Goal: Register for event/course

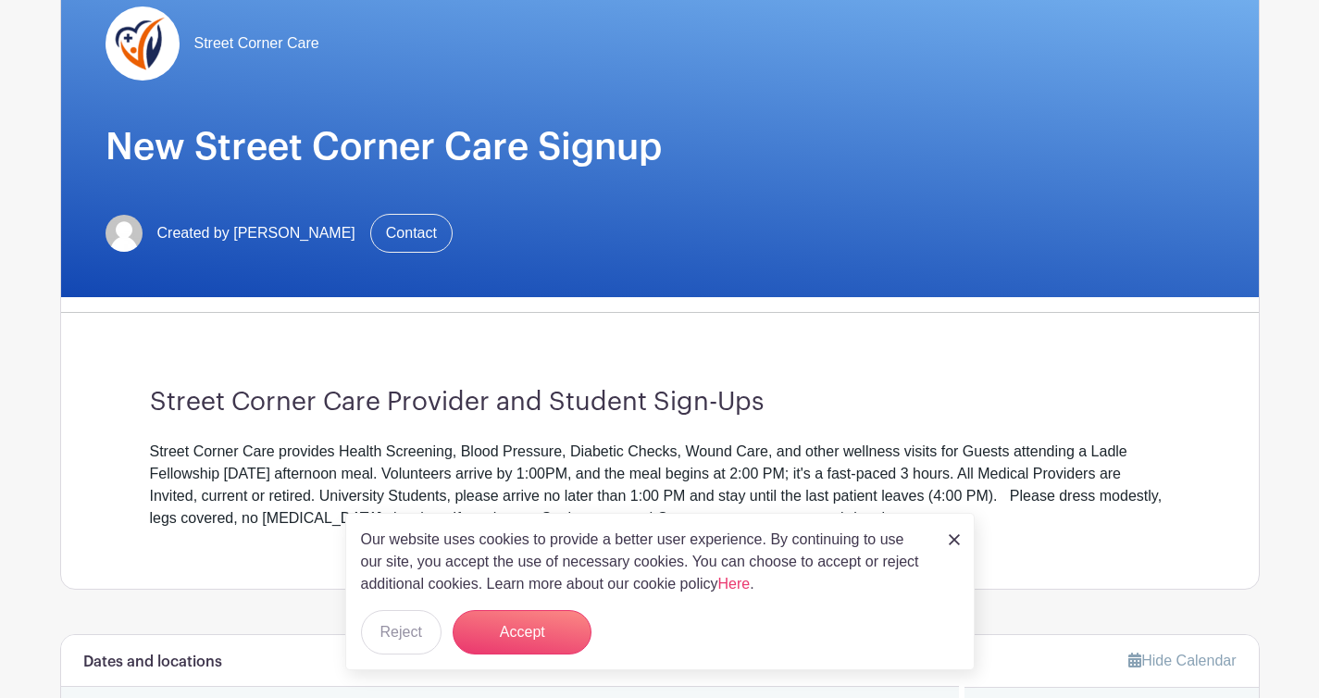
click at [950, 538] on img at bounding box center [954, 539] width 11 height 11
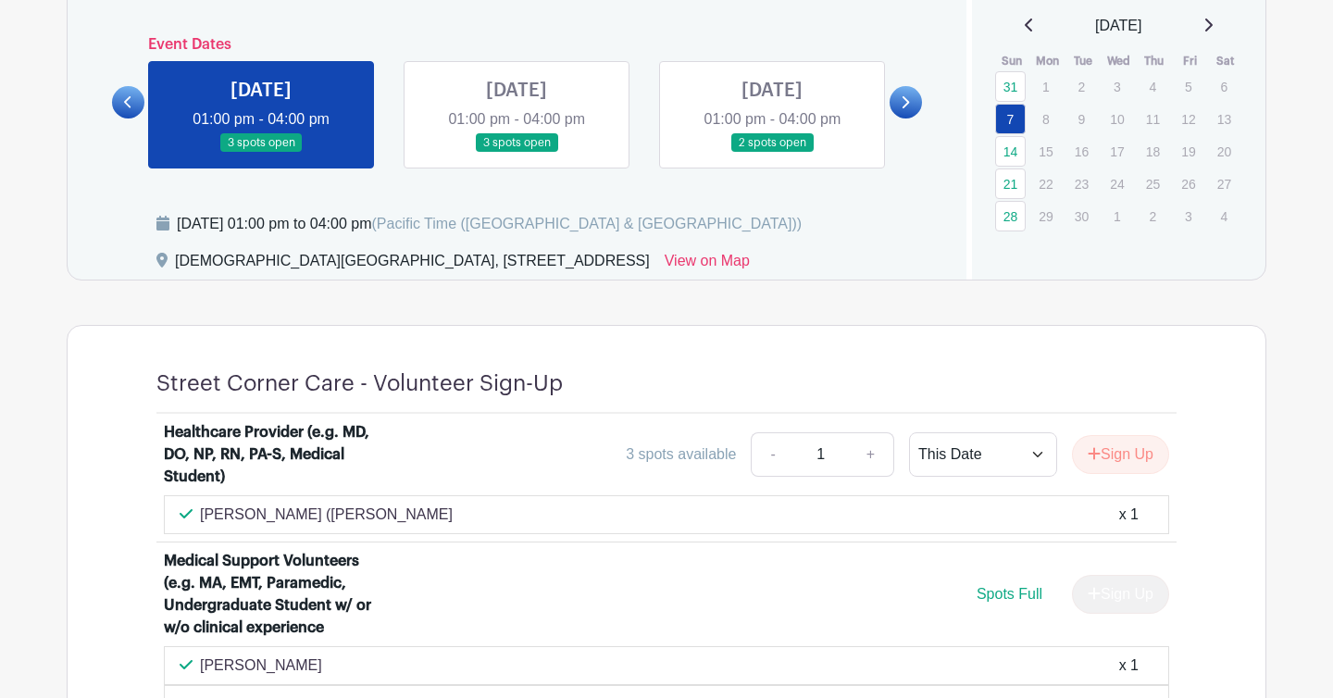
scroll to position [837, 0]
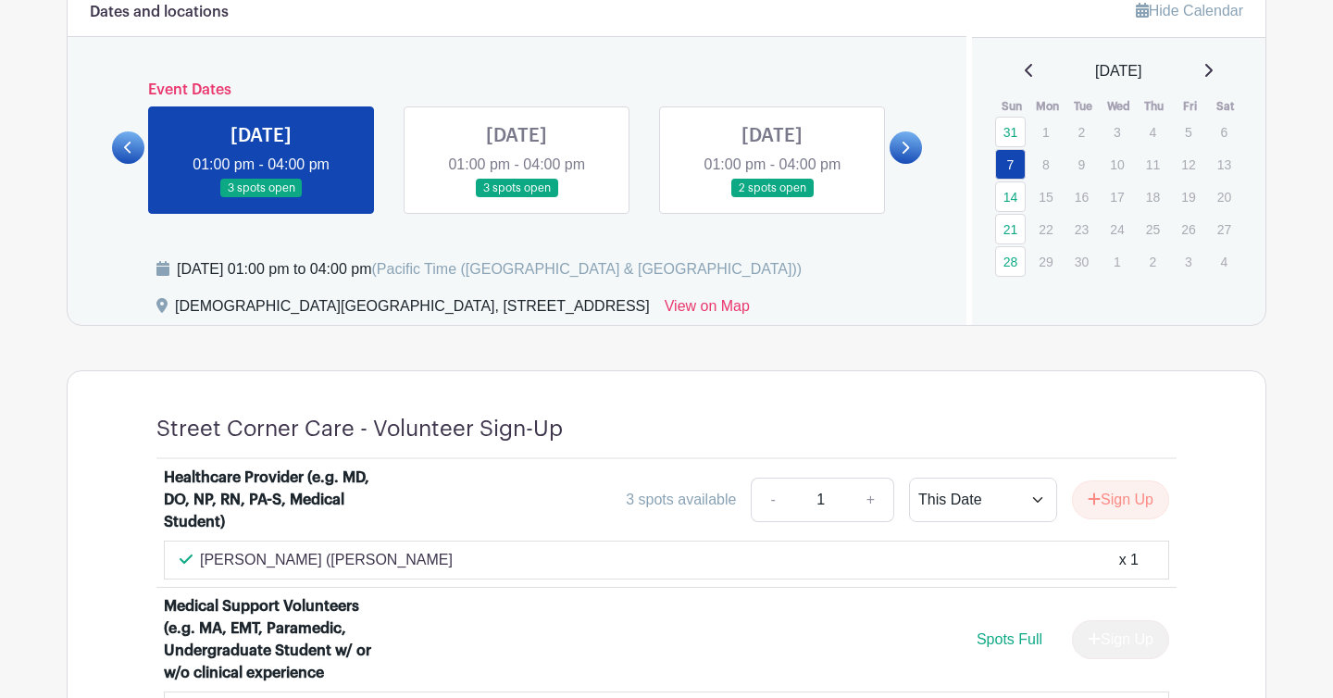
click at [516, 198] on link at bounding box center [516, 198] width 0 height 0
click at [1012, 192] on link "14" at bounding box center [1010, 196] width 31 height 31
click at [1012, 196] on link "14" at bounding box center [1010, 196] width 31 height 31
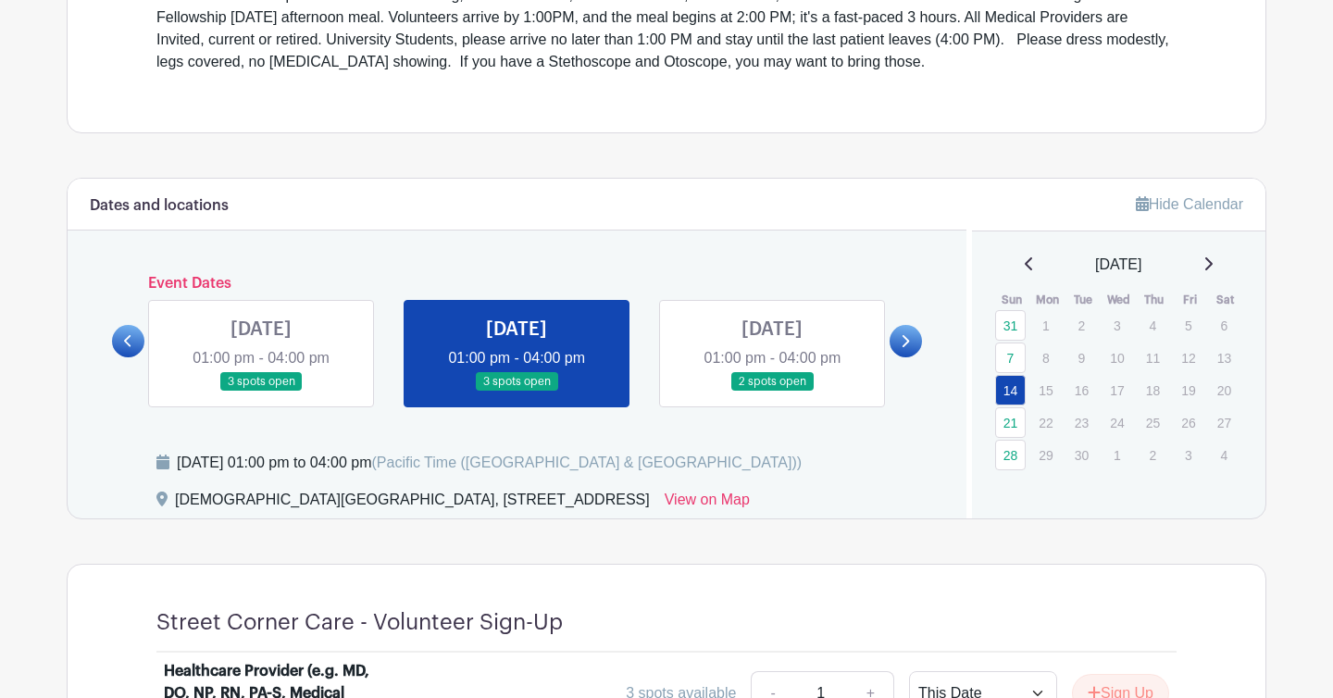
scroll to position [645, 0]
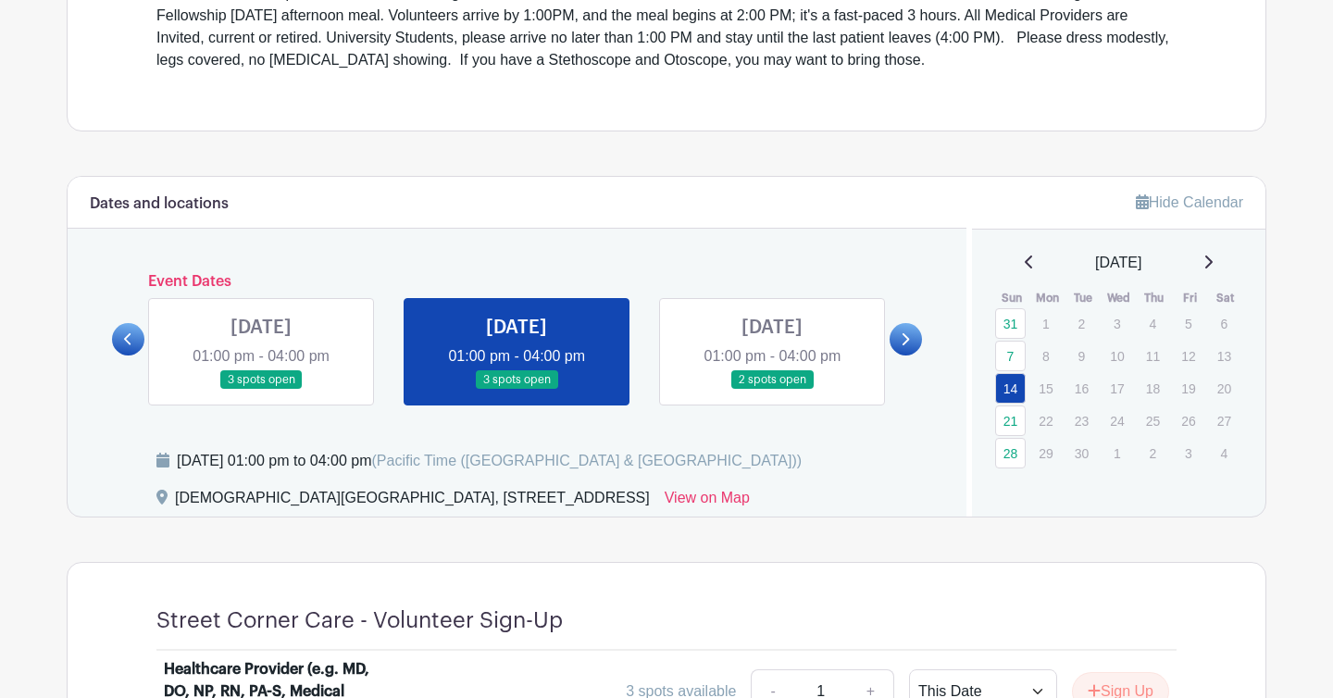
click at [772, 390] on link at bounding box center [772, 390] width 0 height 0
click at [1006, 416] on link "21" at bounding box center [1010, 420] width 31 height 31
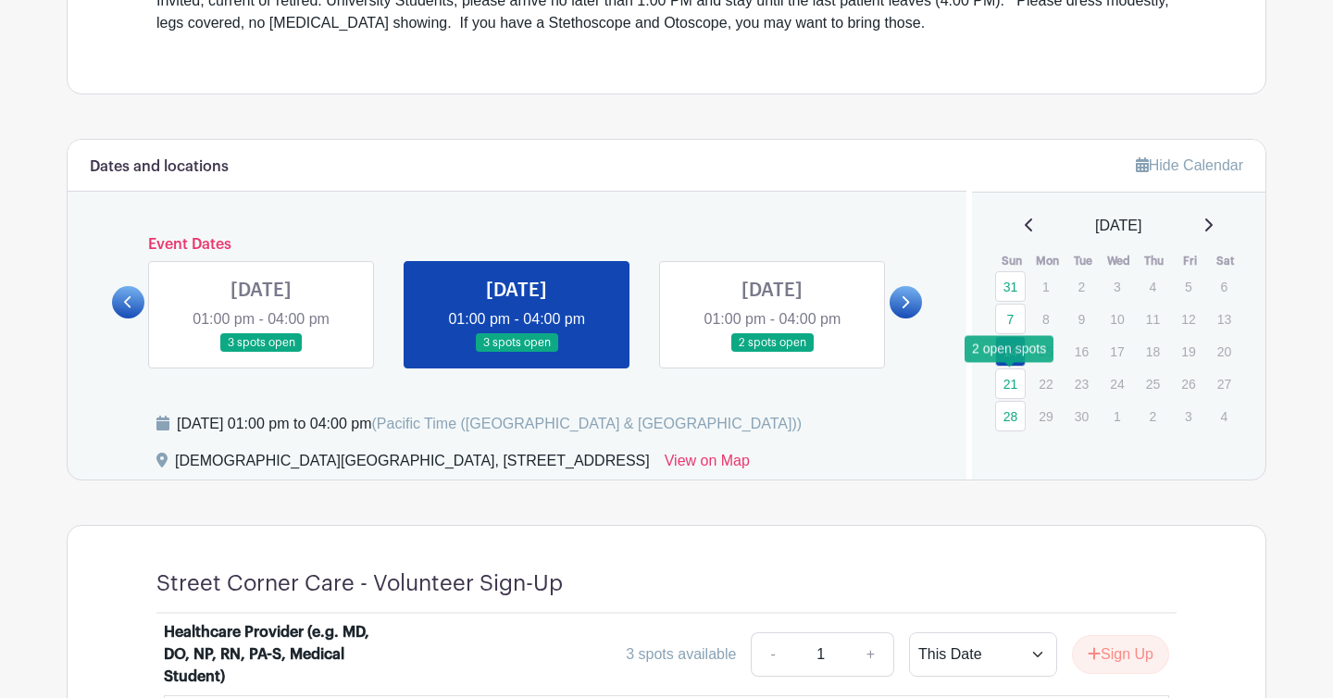
scroll to position [701, 0]
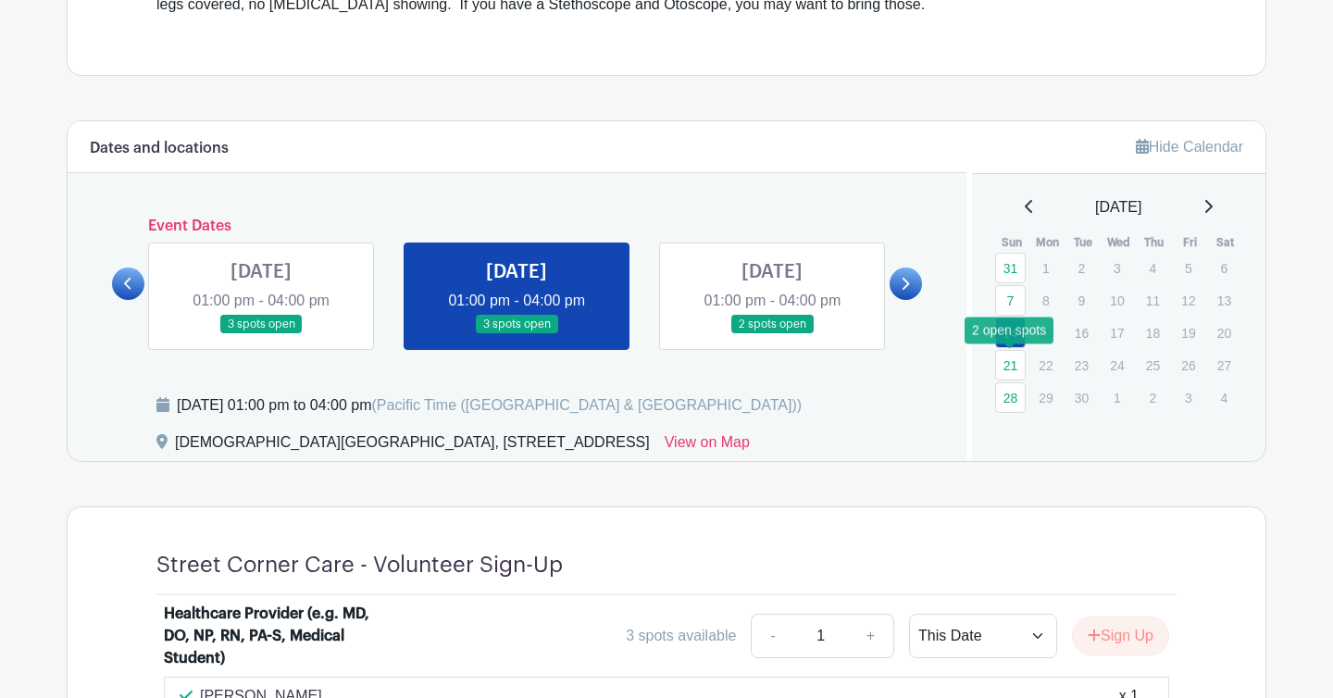
click at [1008, 365] on link "21" at bounding box center [1010, 365] width 31 height 31
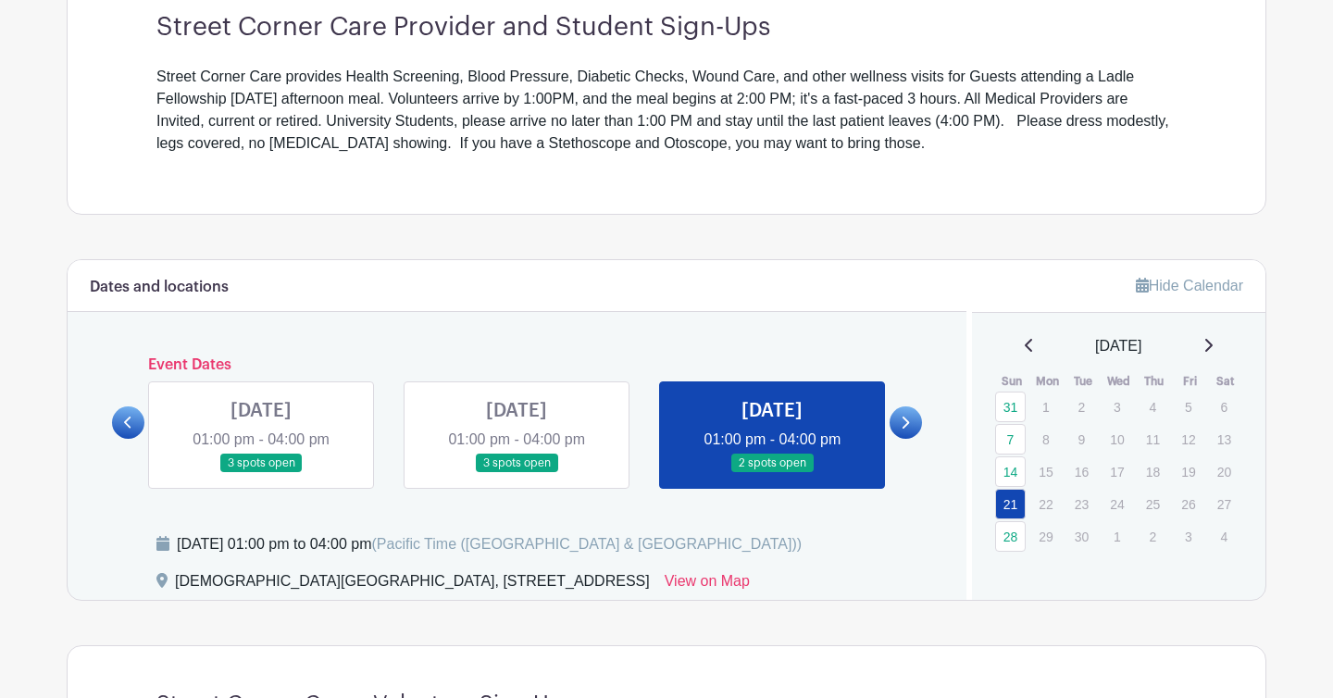
scroll to position [548, 0]
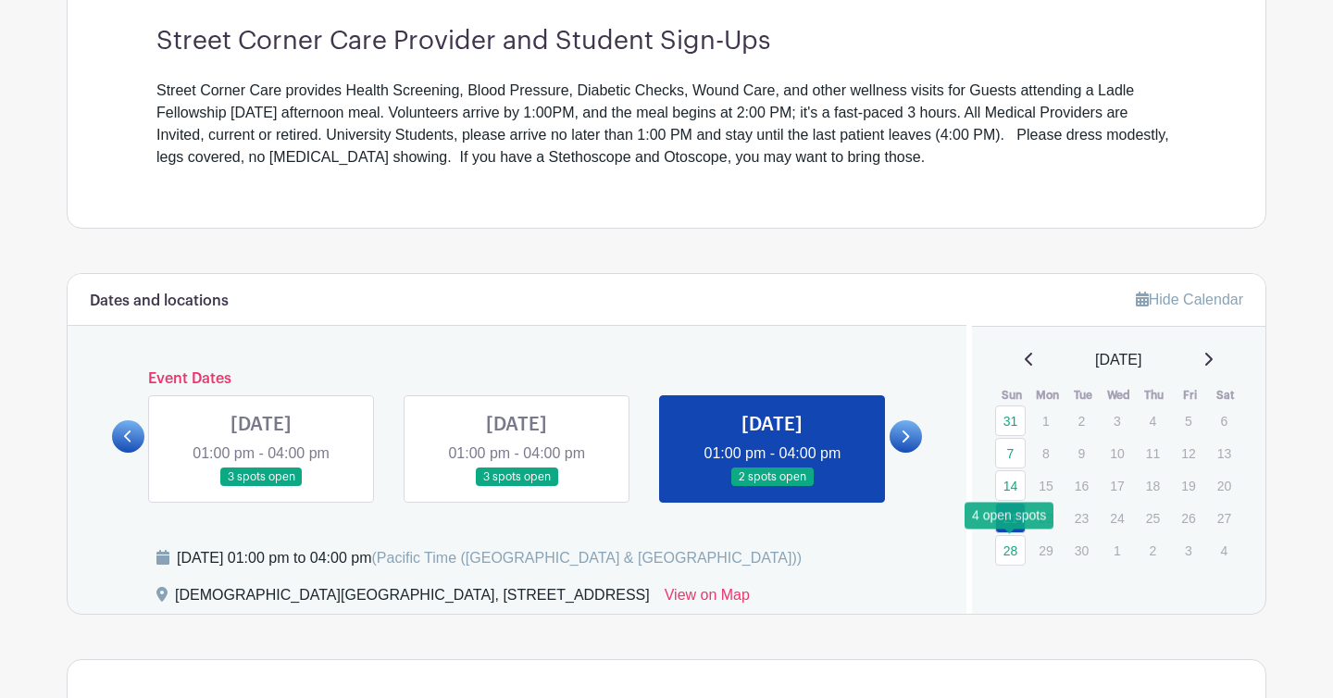
click at [1013, 556] on link "28" at bounding box center [1010, 550] width 31 height 31
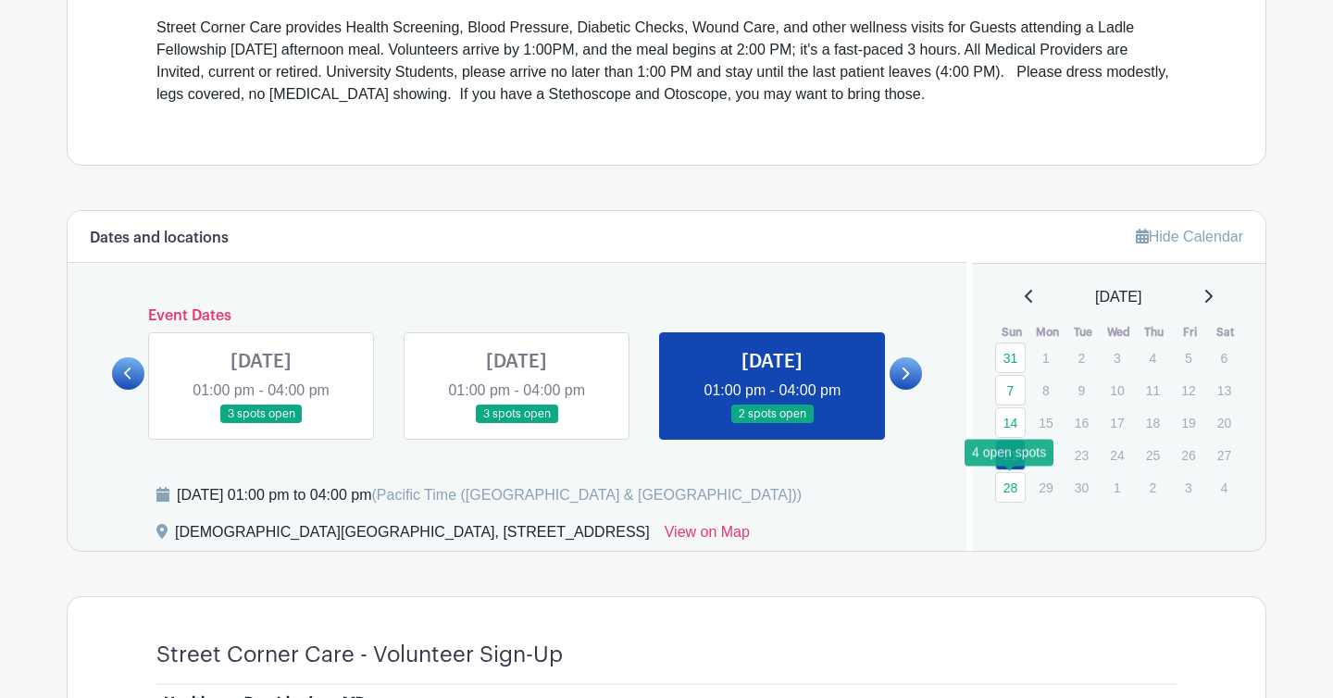
scroll to position [643, 0]
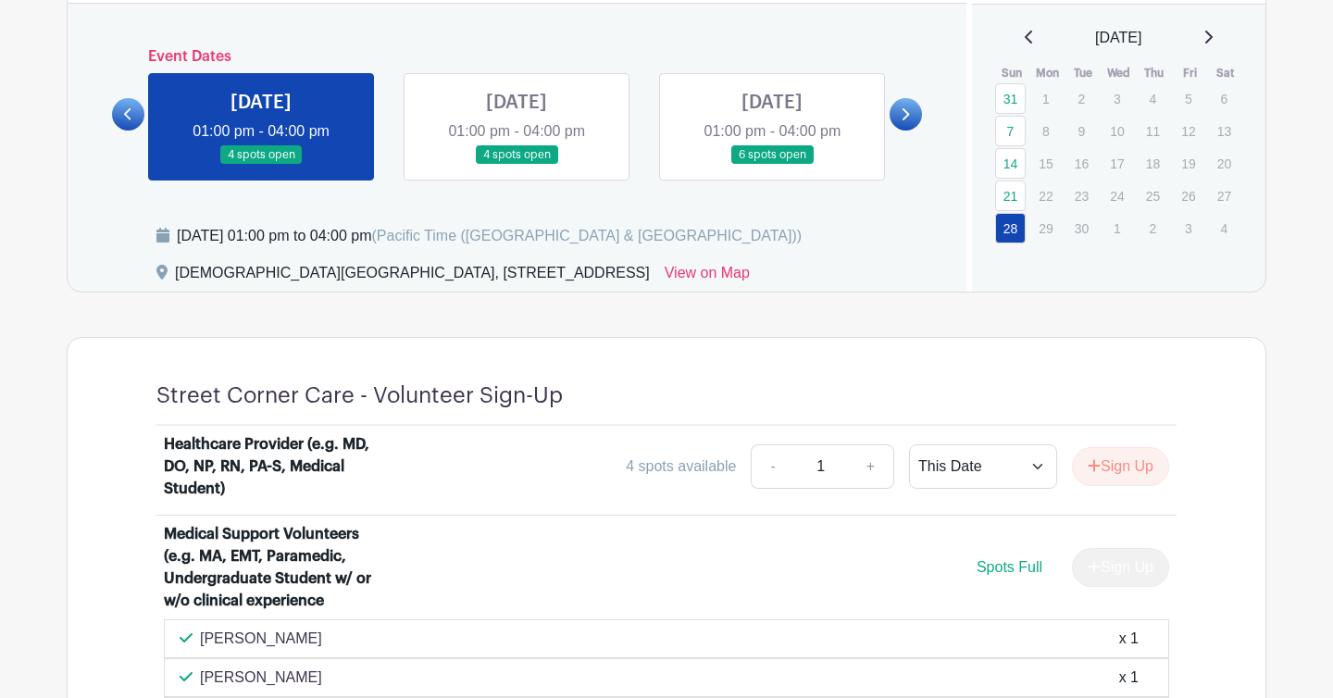
scroll to position [760, 0]
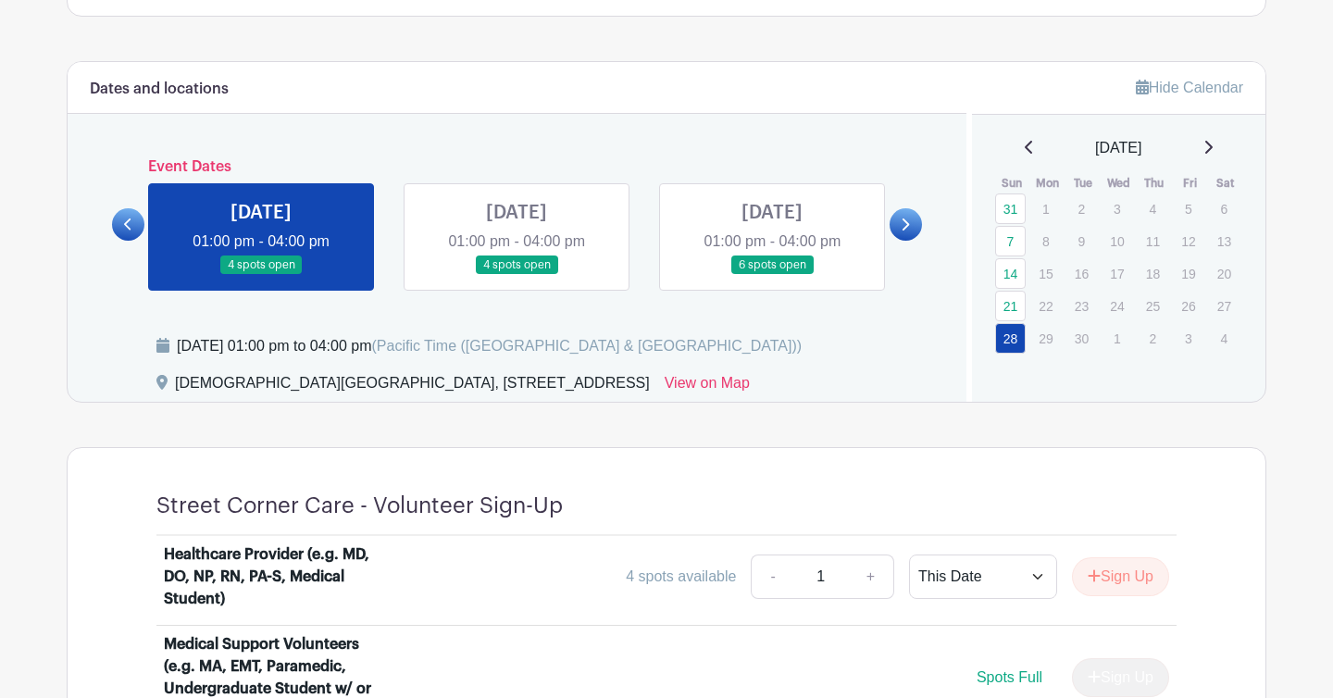
click at [516, 275] on link at bounding box center [516, 275] width 0 height 0
click at [1212, 146] on icon at bounding box center [1207, 147] width 9 height 15
click at [1212, 145] on icon at bounding box center [1207, 147] width 9 height 15
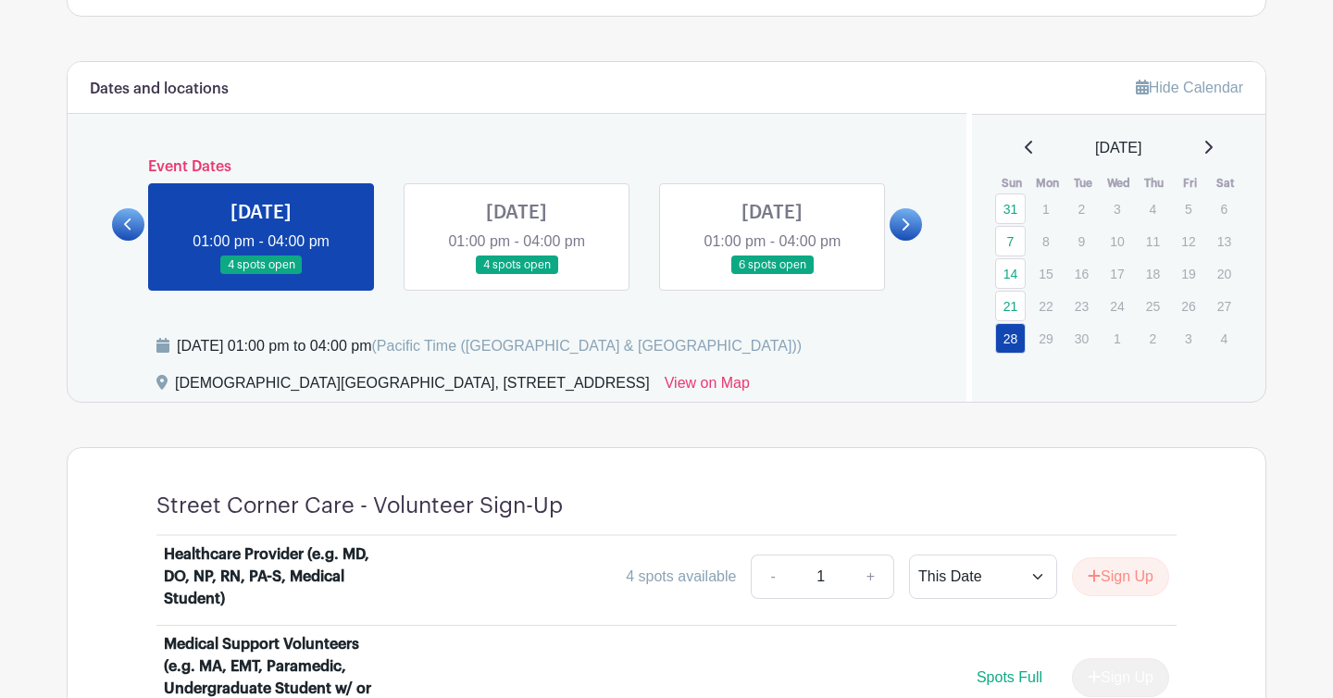
click at [1212, 150] on icon at bounding box center [1208, 147] width 7 height 13
click at [1212, 137] on link at bounding box center [1207, 148] width 9 height 22
click at [1212, 142] on icon at bounding box center [1207, 147] width 9 height 15
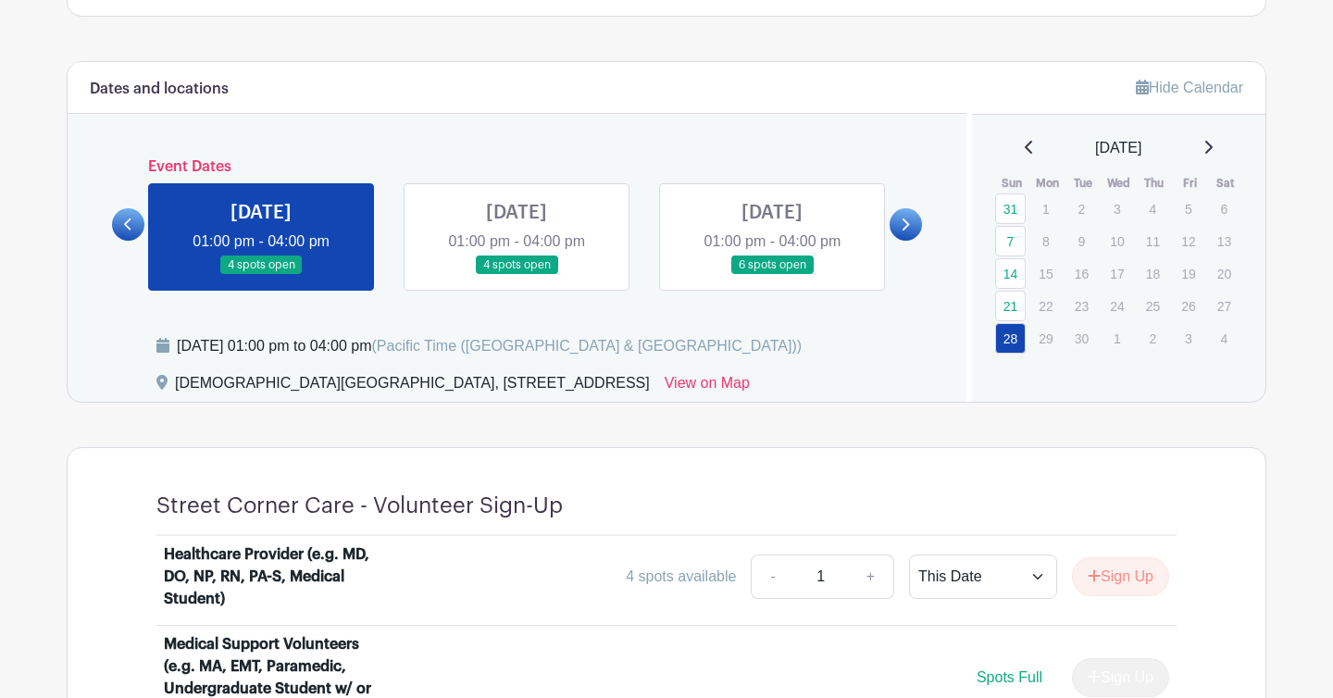
click at [1212, 142] on icon at bounding box center [1207, 147] width 9 height 15
click at [772, 275] on link at bounding box center [772, 275] width 0 height 0
click at [516, 275] on link at bounding box center [516, 275] width 0 height 0
click at [1006, 143] on div "[DATE]" at bounding box center [1119, 148] width 250 height 22
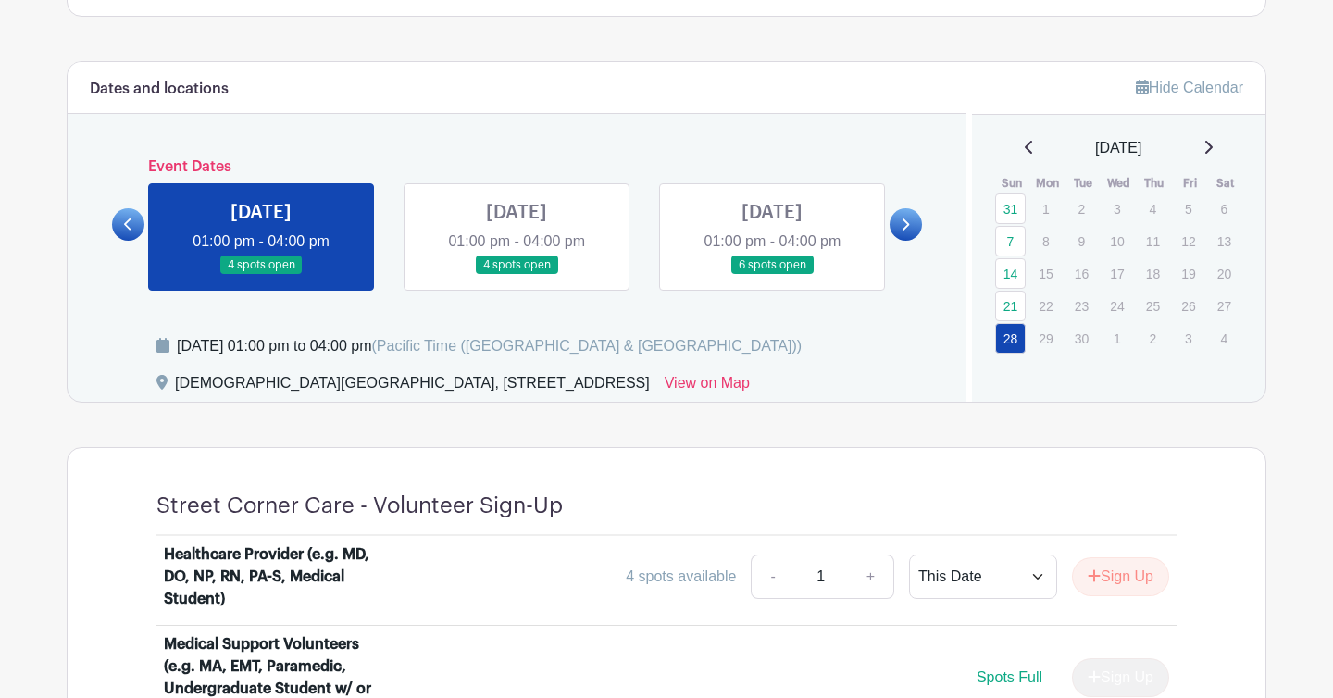
click at [1136, 91] on icon at bounding box center [1142, 87] width 13 height 15
click at [1135, 140] on span "[DATE]" at bounding box center [1118, 148] width 46 height 22
click at [1135, 149] on span "[DATE]" at bounding box center [1118, 148] width 46 height 22
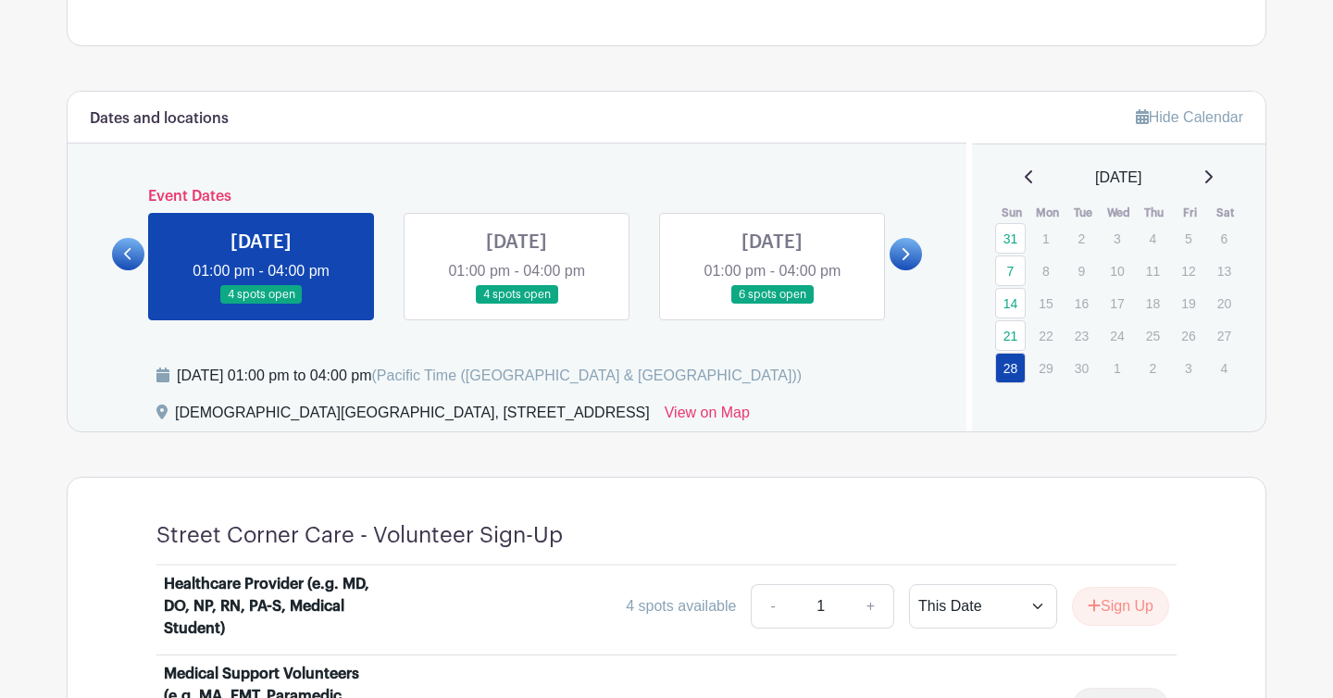
scroll to position [751, 0]
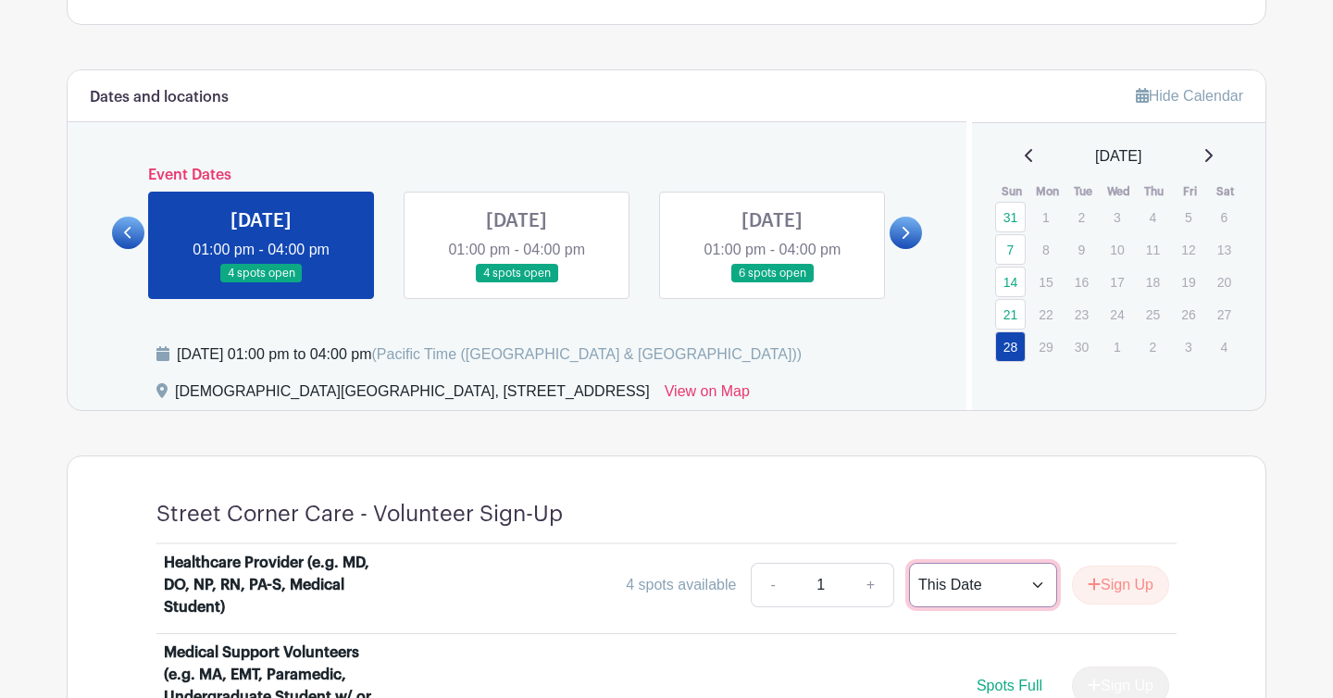
click at [995, 584] on select "This Date Select Dates" at bounding box center [983, 585] width 148 height 44
click at [516, 283] on link at bounding box center [516, 283] width 0 height 0
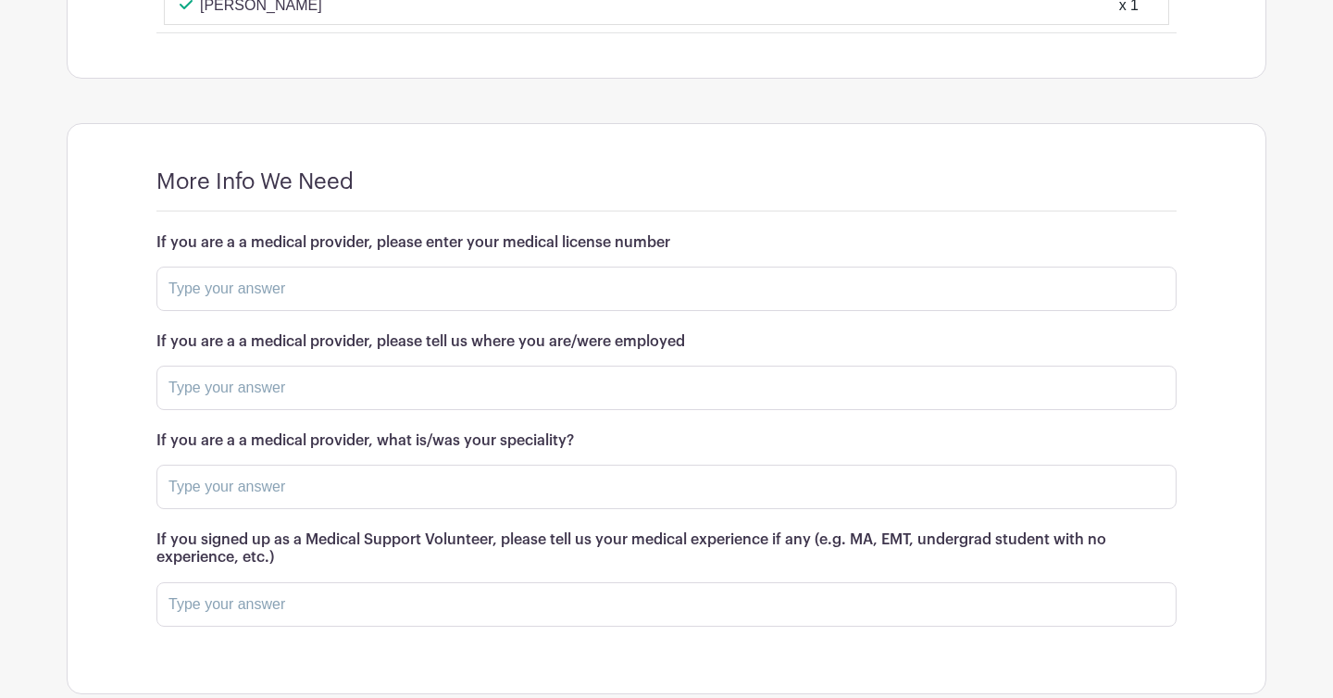
scroll to position [1832, 0]
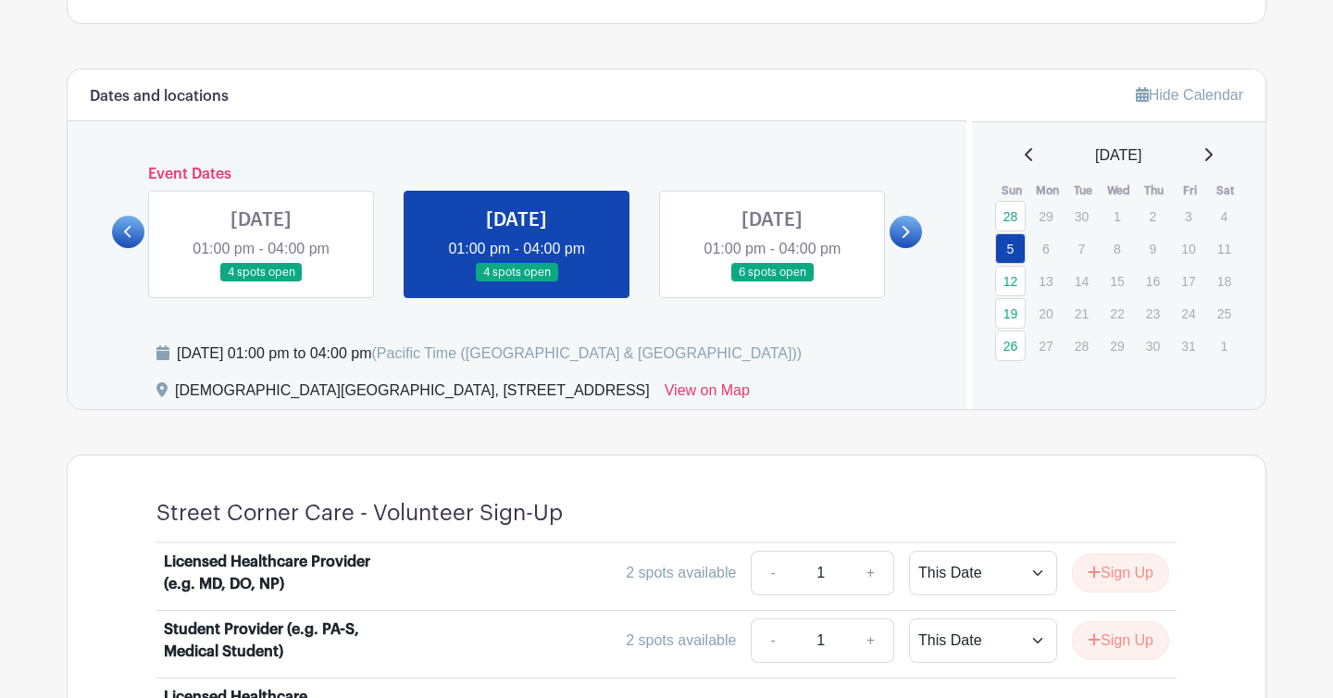
scroll to position [486, 0]
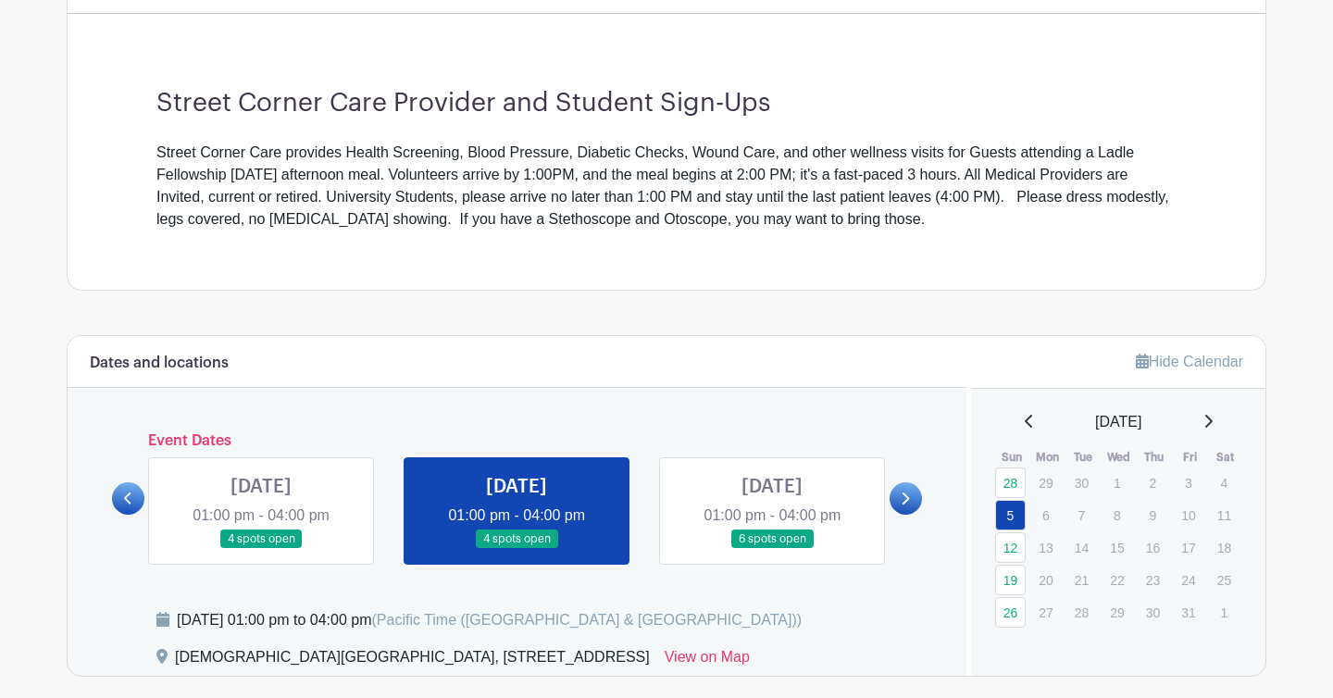
click at [772, 549] on link at bounding box center [772, 549] width 0 height 0
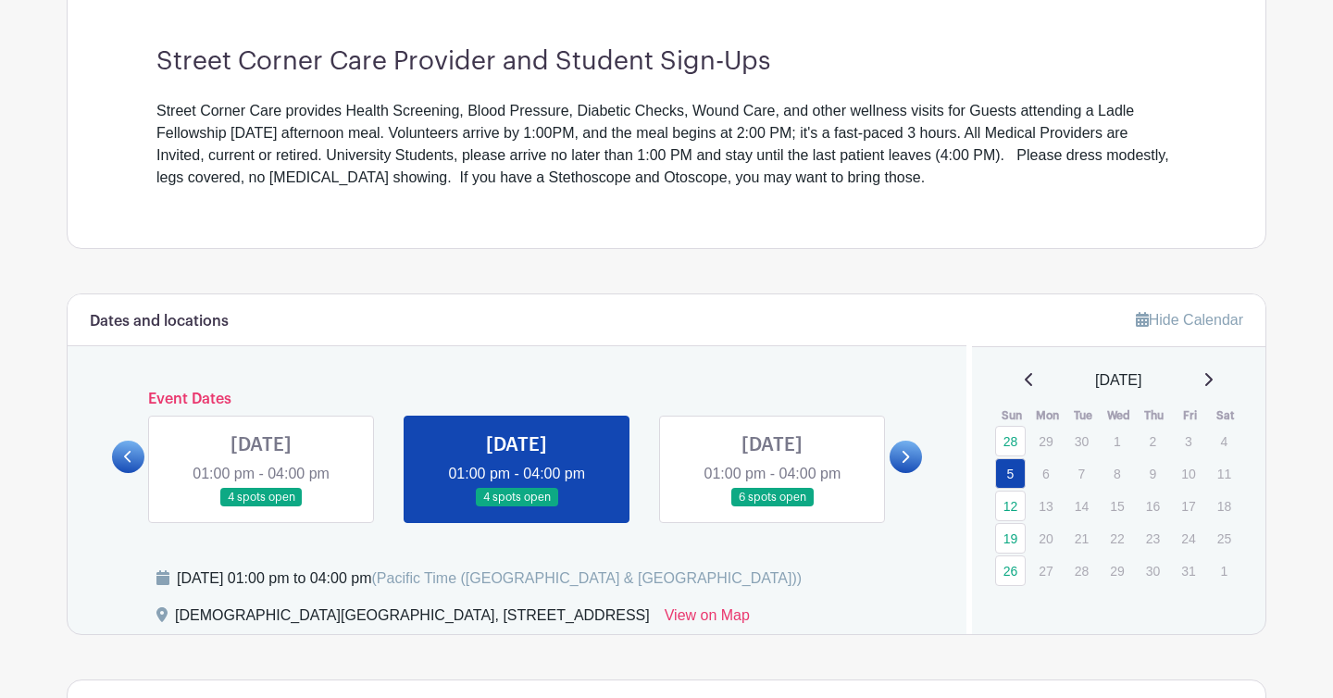
click at [772, 507] on link at bounding box center [772, 507] width 0 height 0
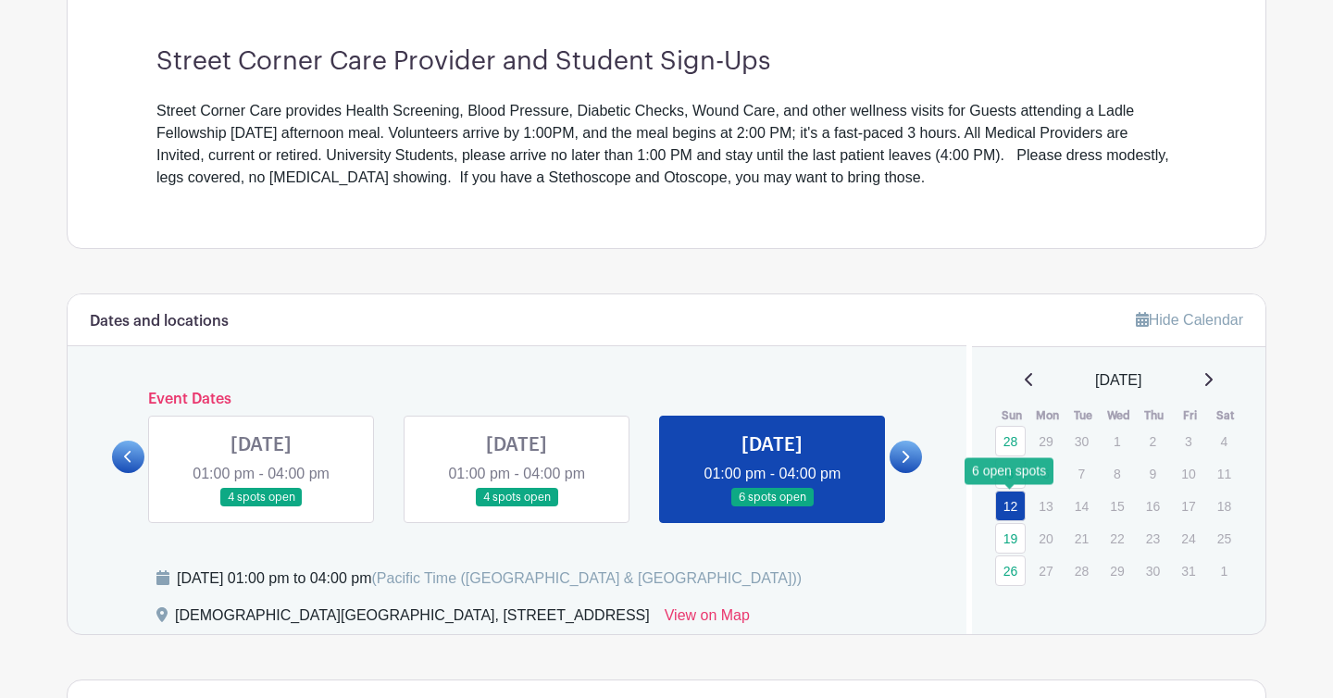
click at [1010, 500] on link "12" at bounding box center [1010, 505] width 31 height 31
click at [1010, 435] on link "28" at bounding box center [1010, 441] width 31 height 31
click at [1010, 475] on link "5" at bounding box center [1010, 473] width 31 height 31
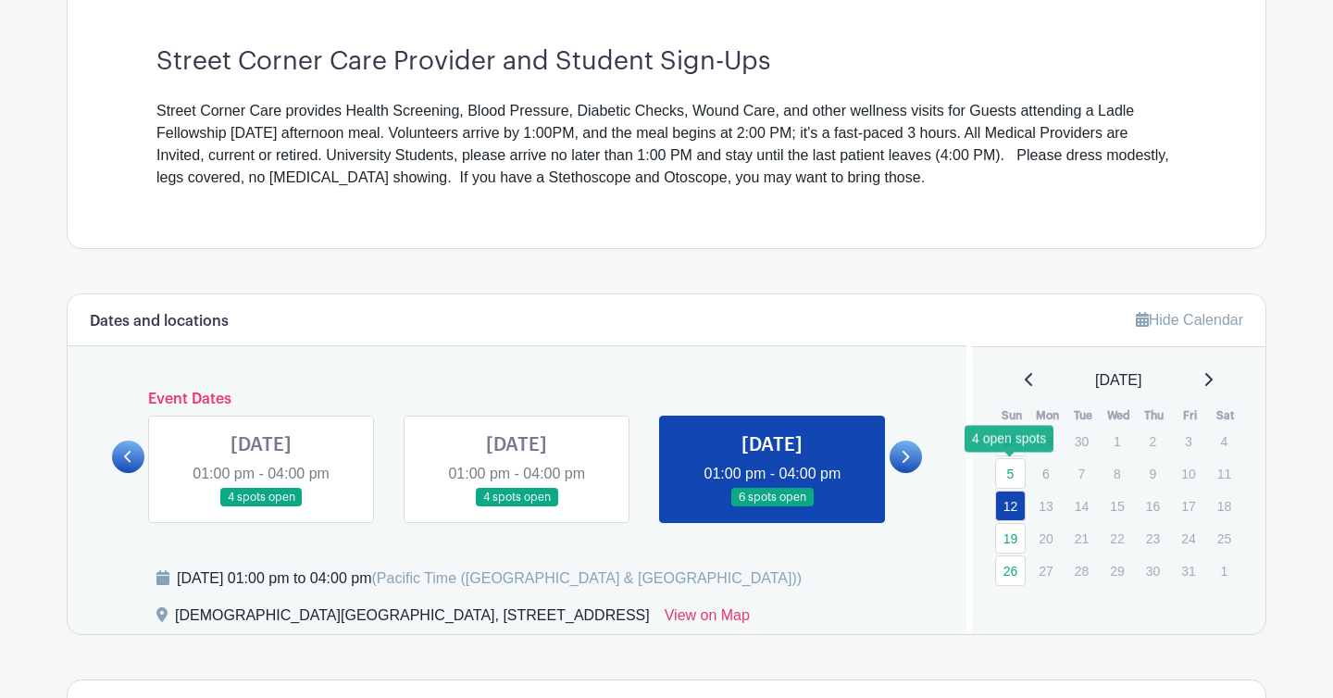
click at [516, 507] on link at bounding box center [516, 507] width 0 height 0
click at [996, 468] on link "5" at bounding box center [1010, 473] width 31 height 31
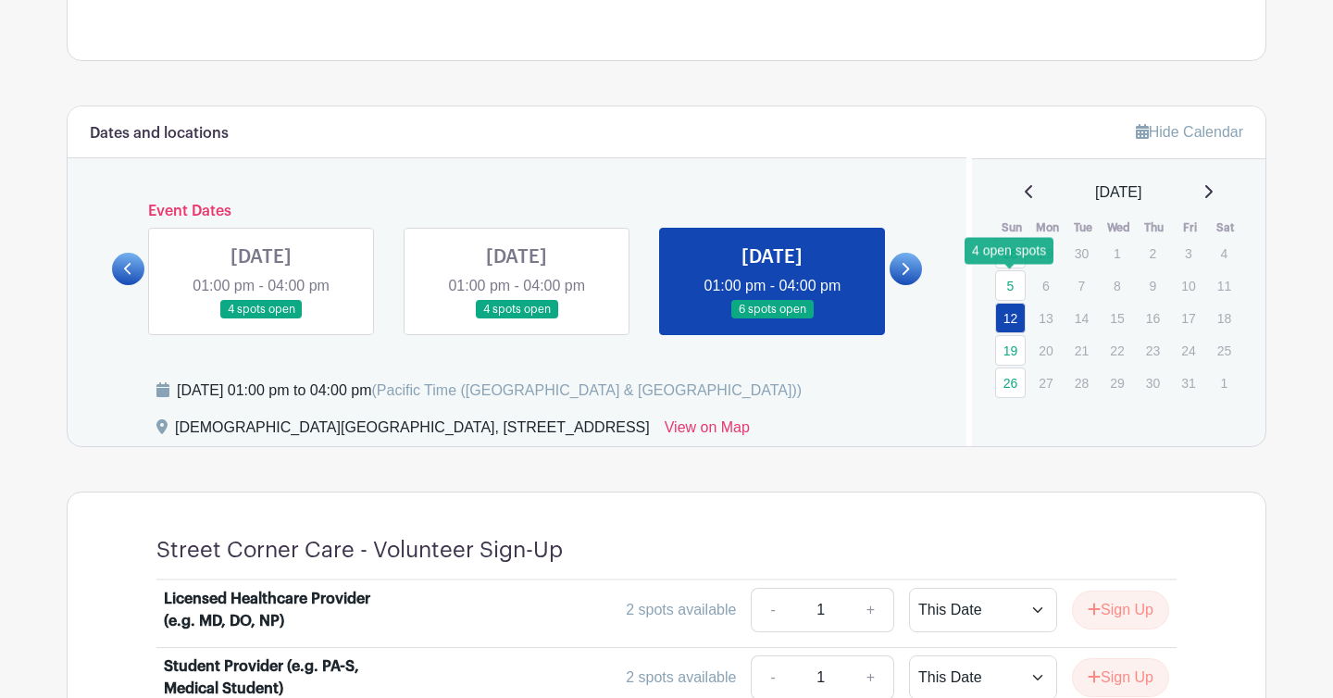
scroll to position [746, 0]
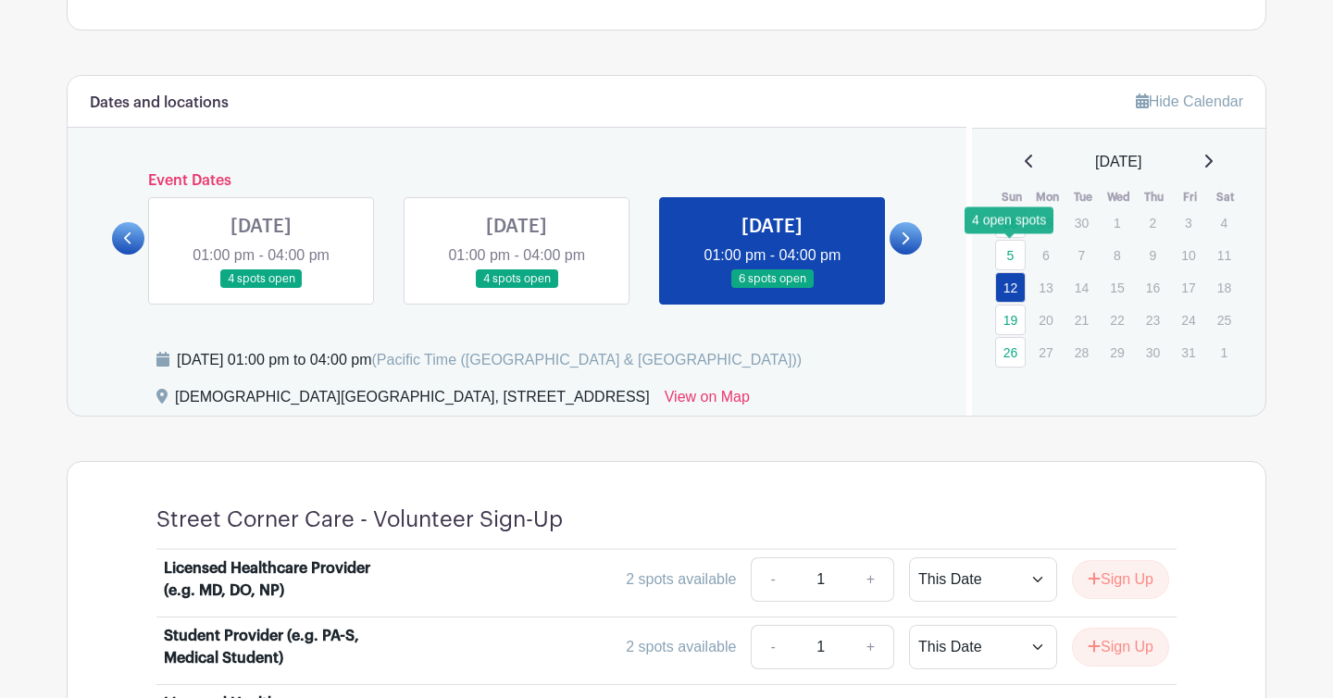
click at [516, 289] on link at bounding box center [516, 289] width 0 height 0
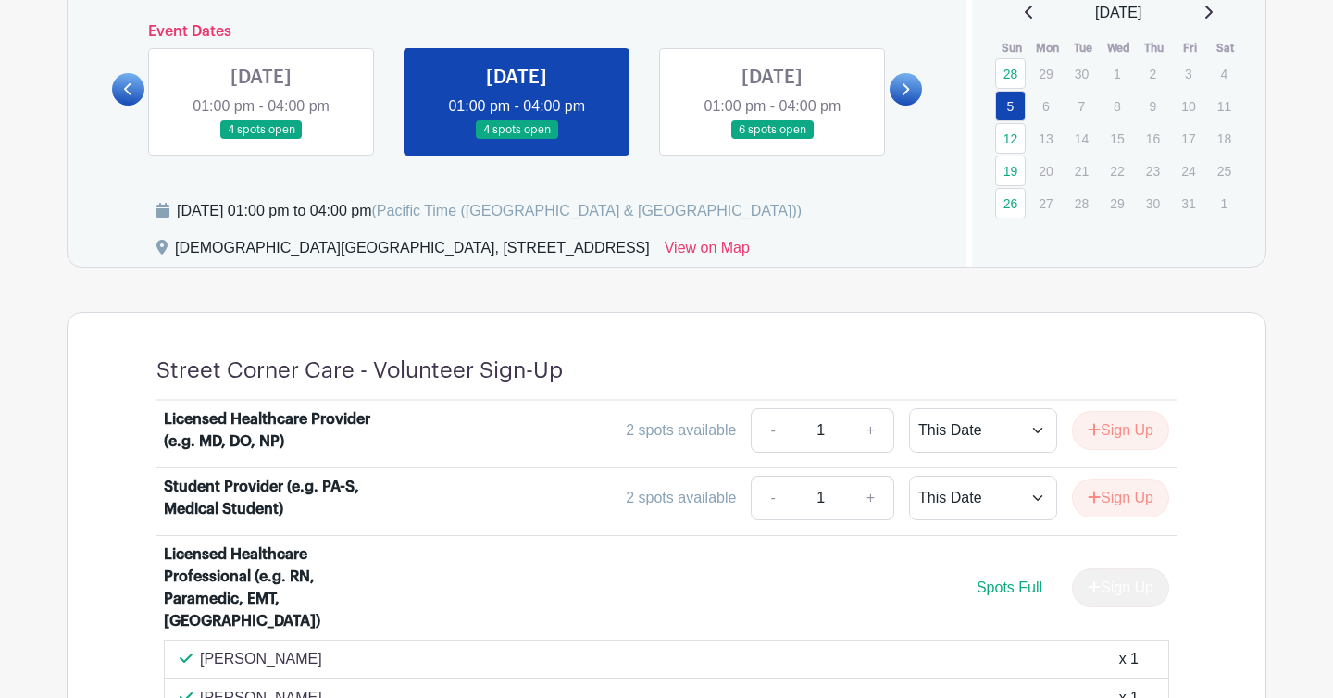
scroll to position [880, 0]
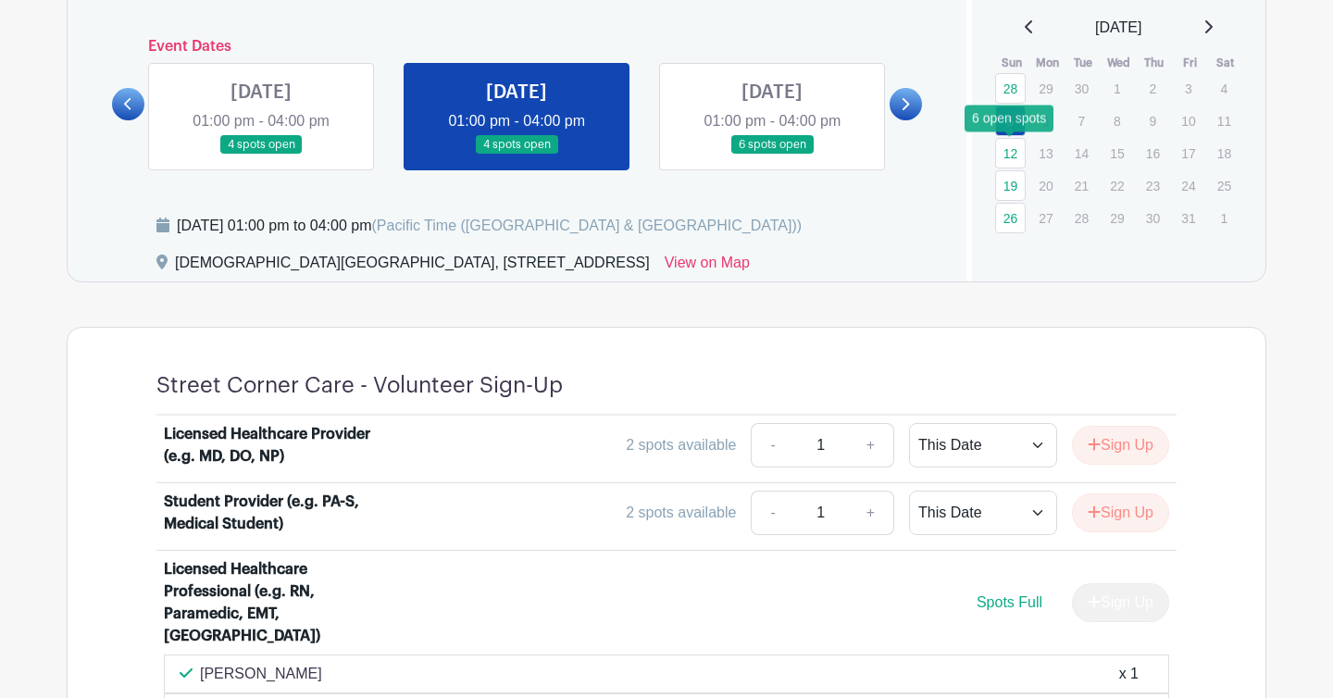
click at [1009, 155] on link "12" at bounding box center [1010, 153] width 31 height 31
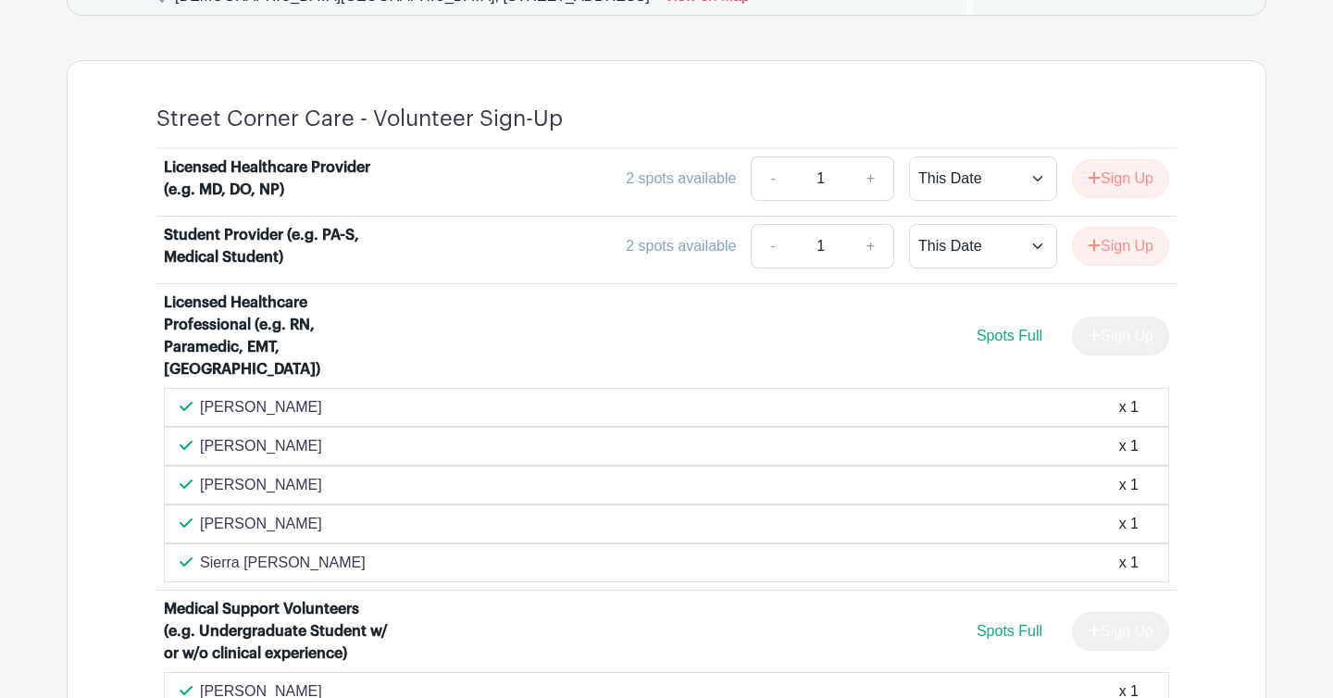
scroll to position [1153, 0]
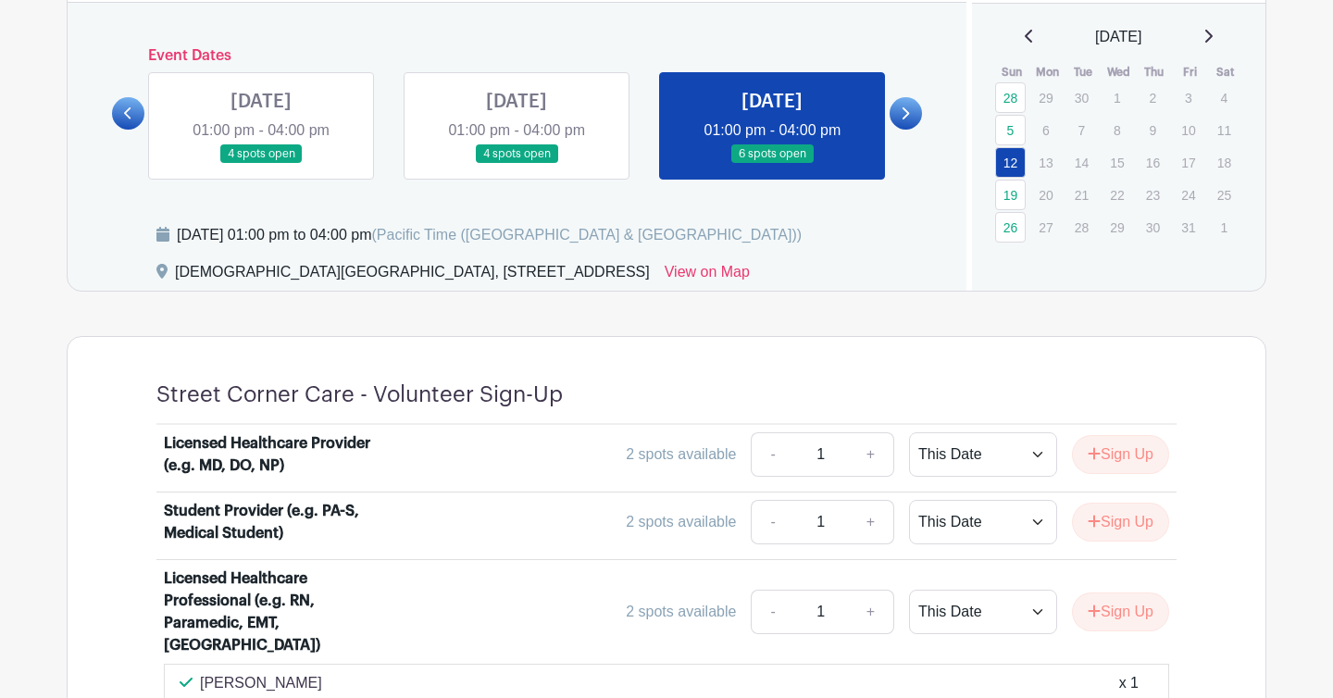
scroll to position [674, 0]
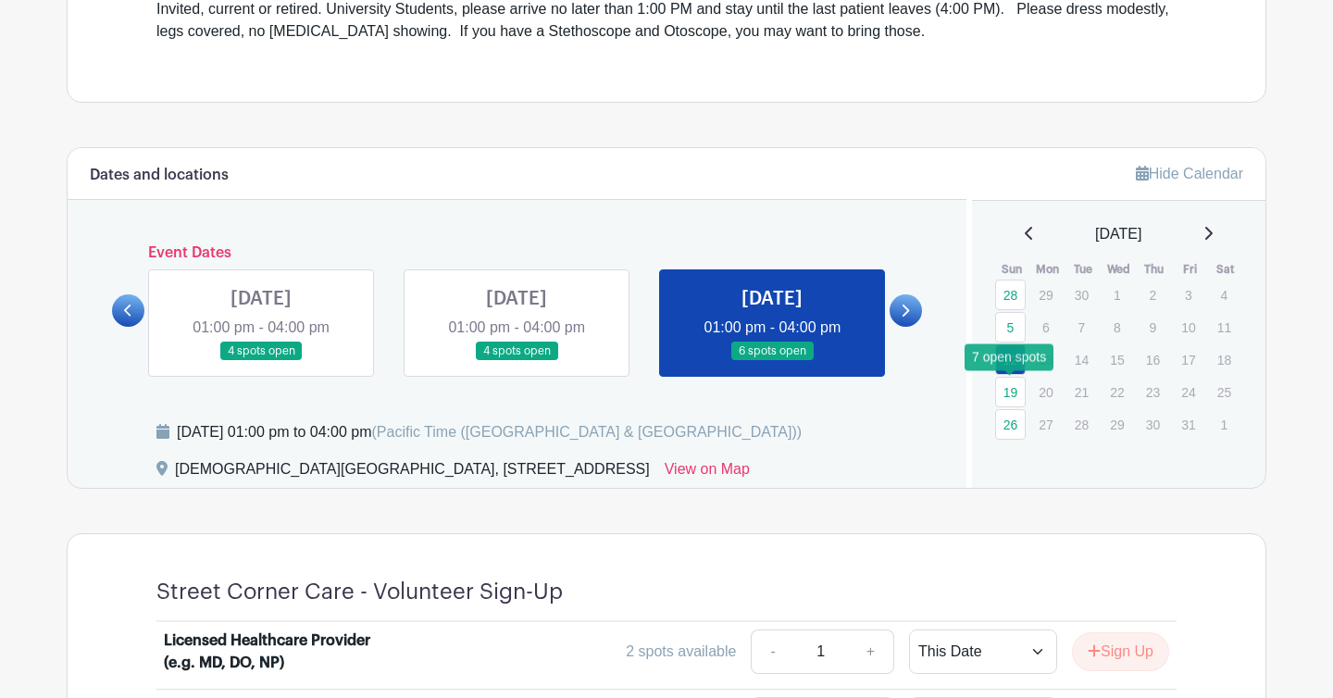
click at [1011, 393] on link "19" at bounding box center [1010, 392] width 31 height 31
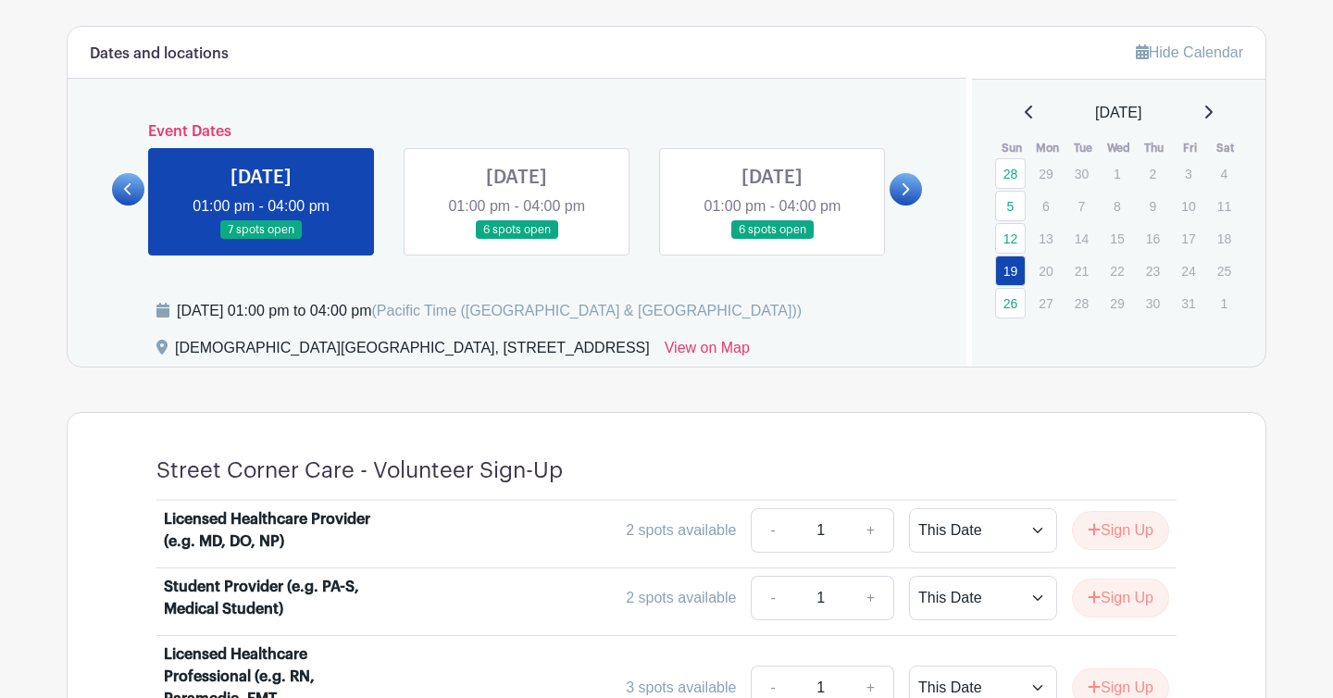
scroll to position [794, 0]
click at [1012, 299] on link "26" at bounding box center [1010, 304] width 31 height 31
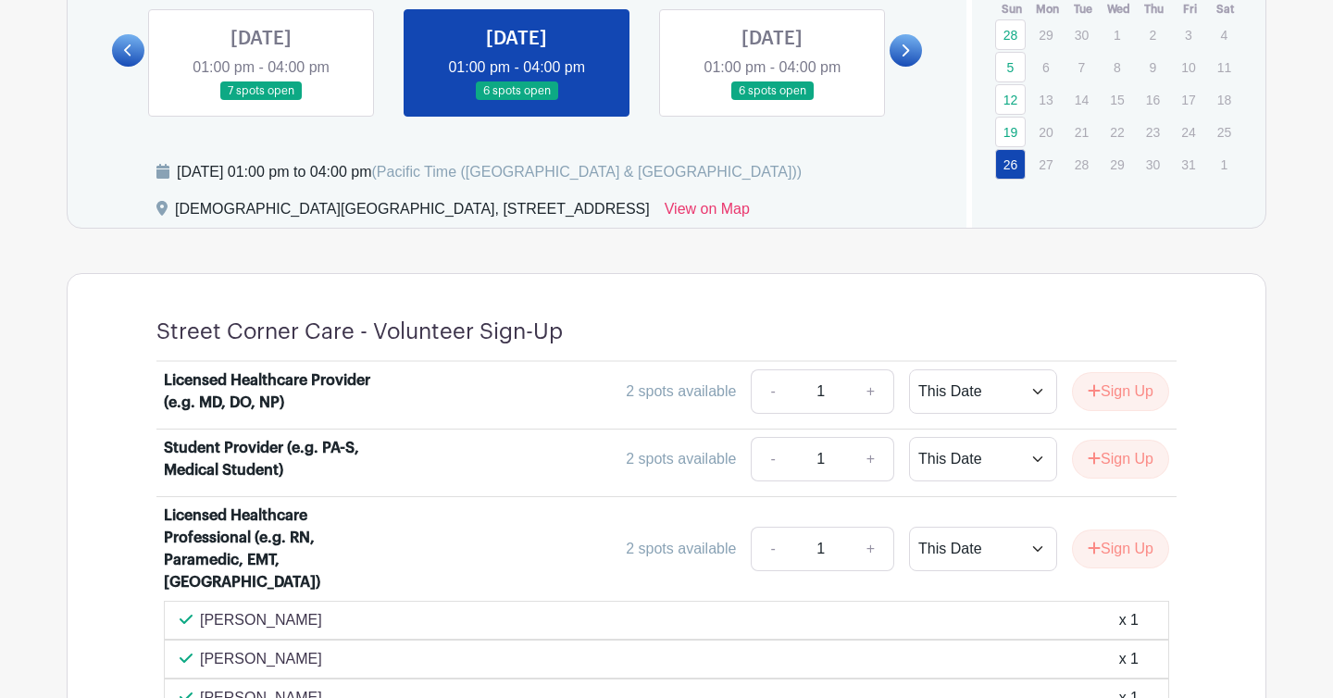
scroll to position [643, 0]
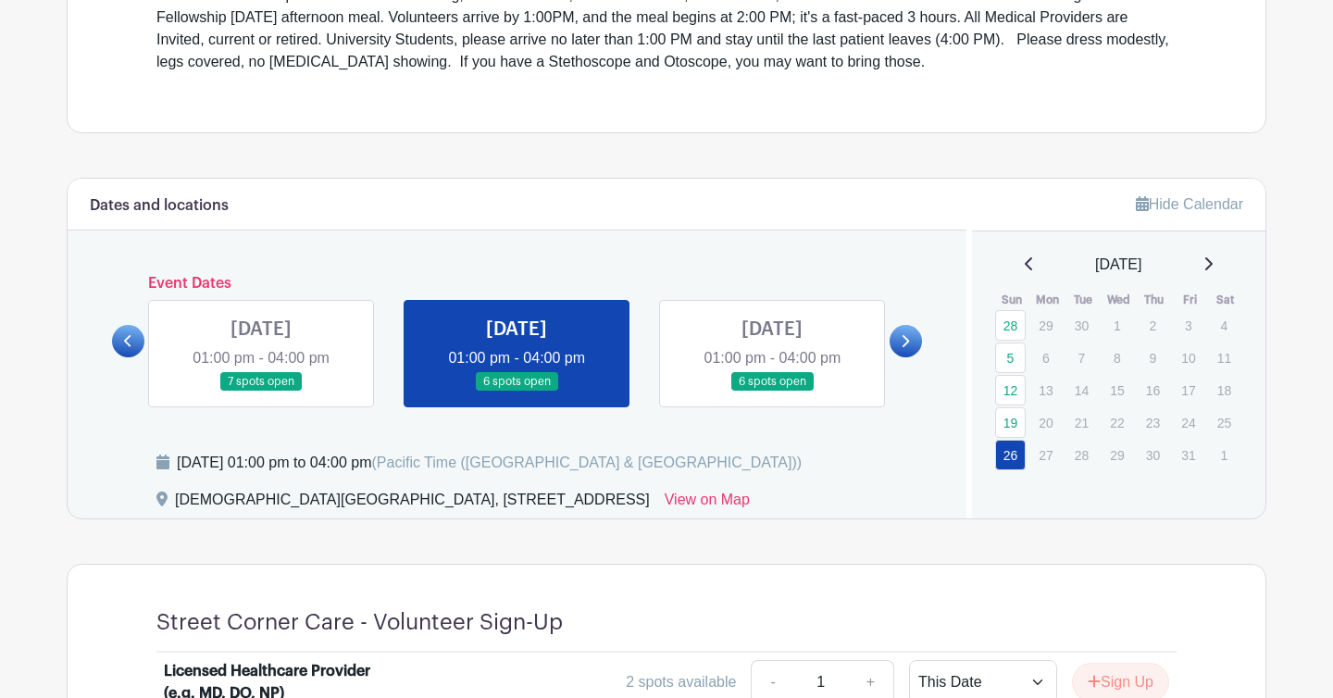
click at [772, 391] on link at bounding box center [772, 391] width 0 height 0
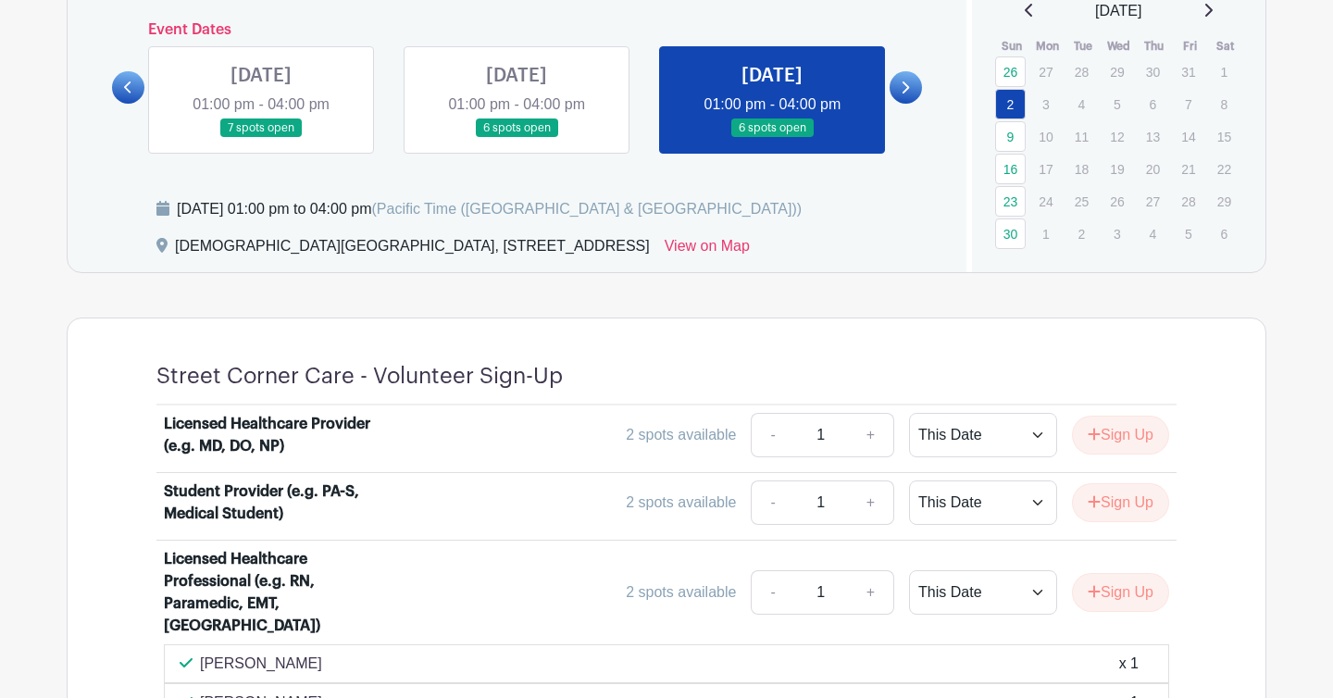
scroll to position [891, 0]
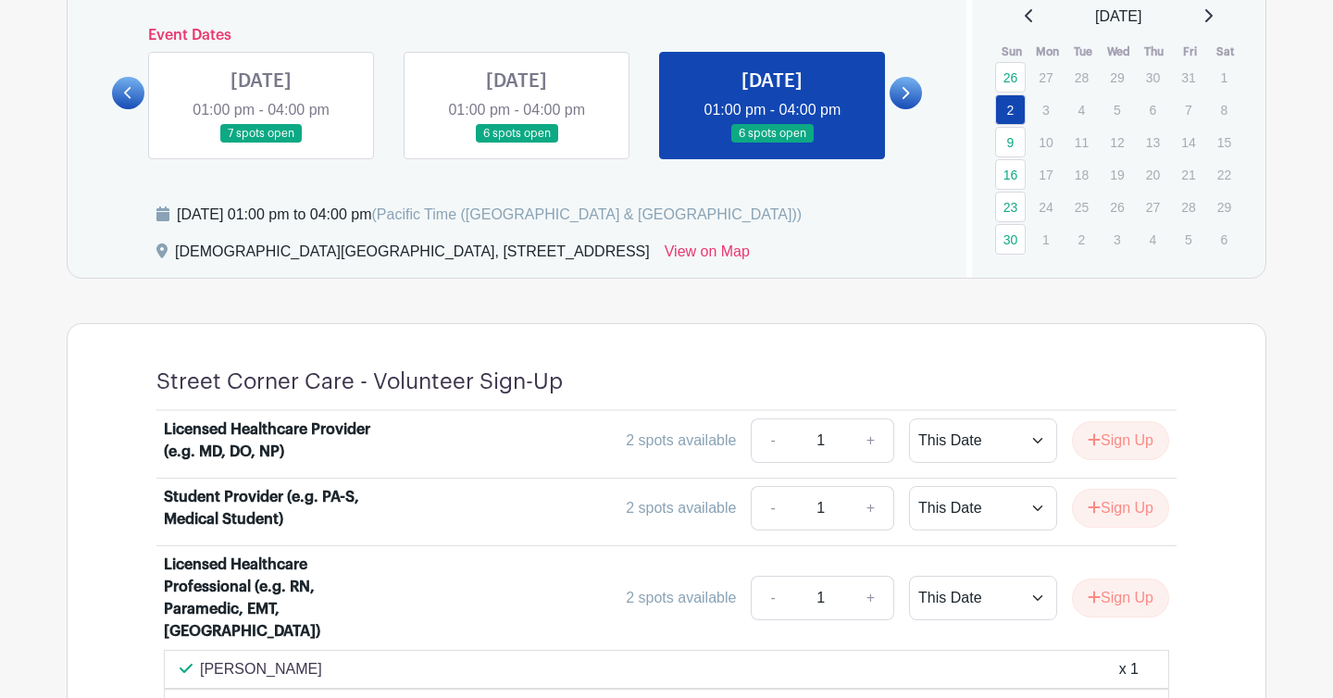
click at [902, 92] on icon at bounding box center [904, 93] width 8 height 14
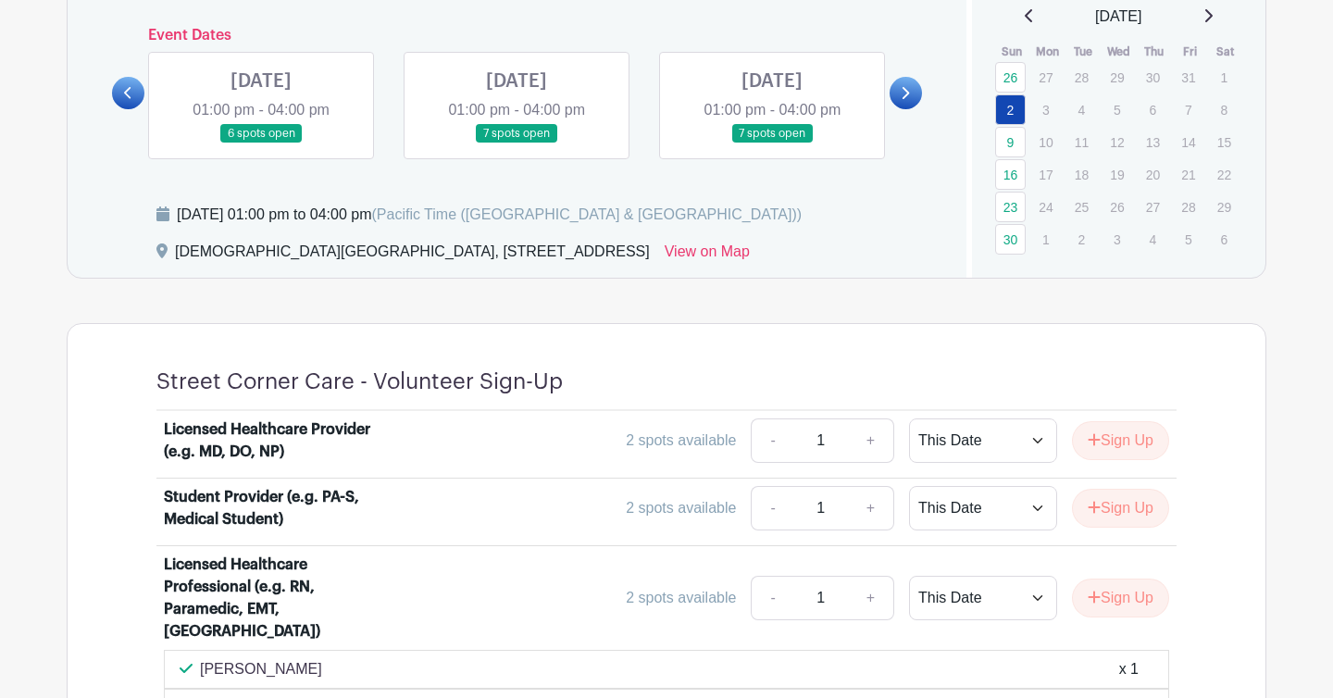
click at [261, 143] on link at bounding box center [261, 143] width 0 height 0
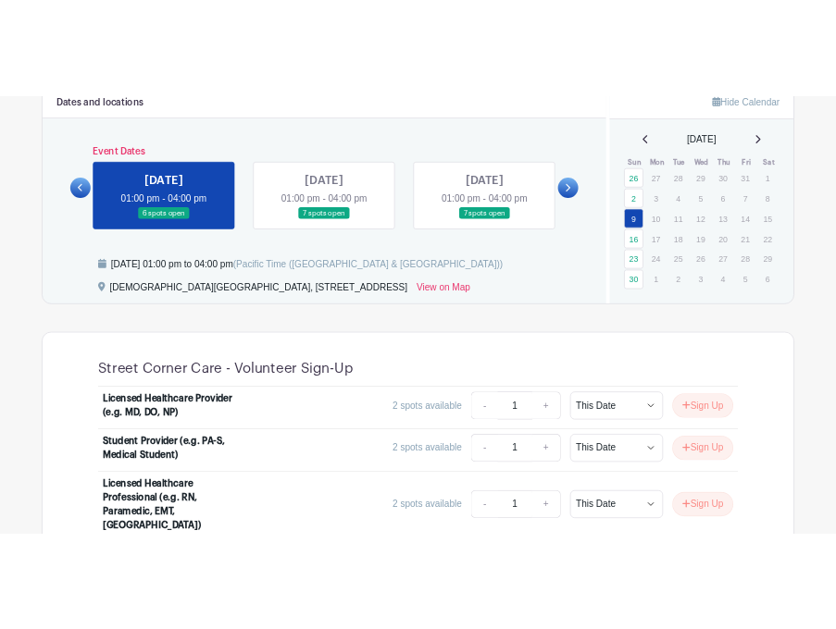
scroll to position [789, 0]
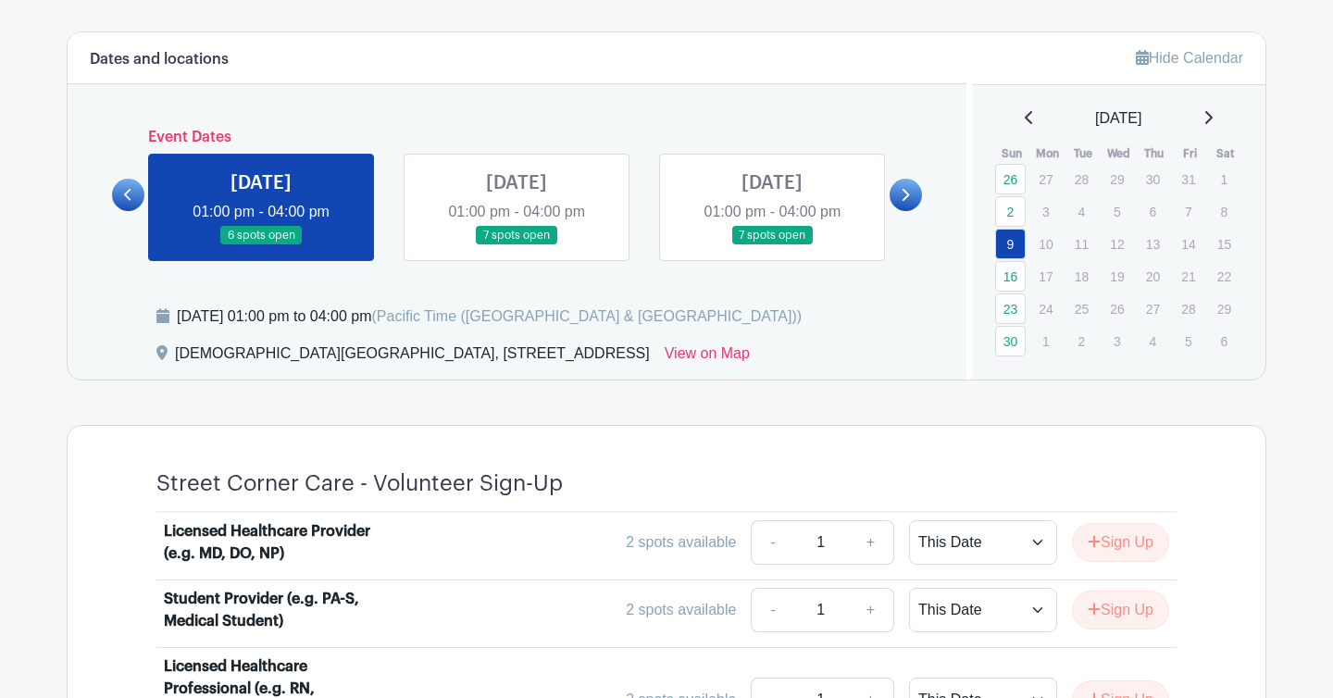
click at [516, 245] on link at bounding box center [516, 245] width 0 height 0
